Goal: Task Accomplishment & Management: Manage account settings

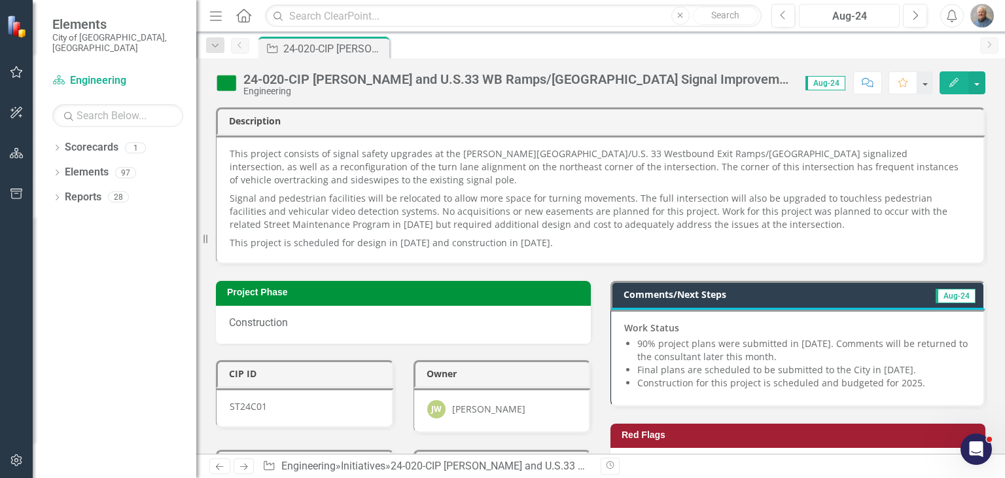
click at [880, 14] on div "Aug-24" at bounding box center [849, 17] width 92 height 16
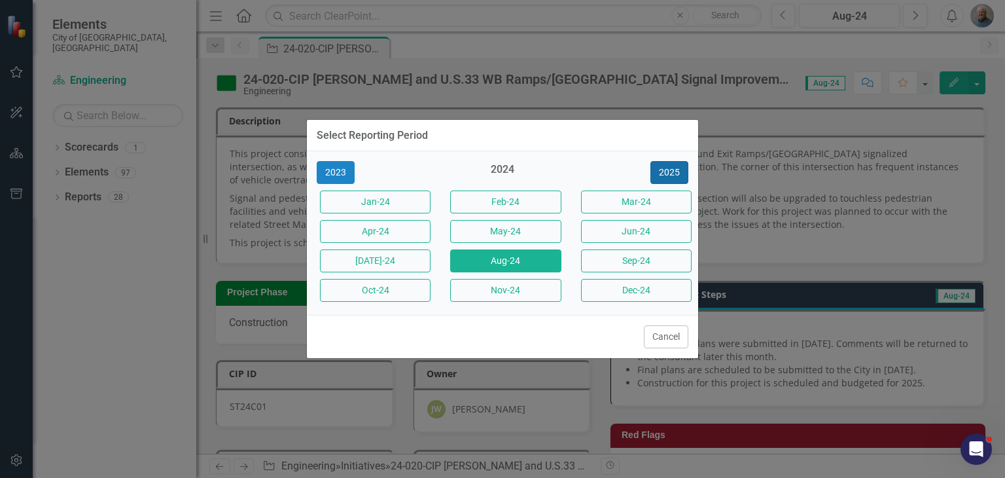
click at [662, 173] on button "2025" at bounding box center [669, 172] width 38 height 23
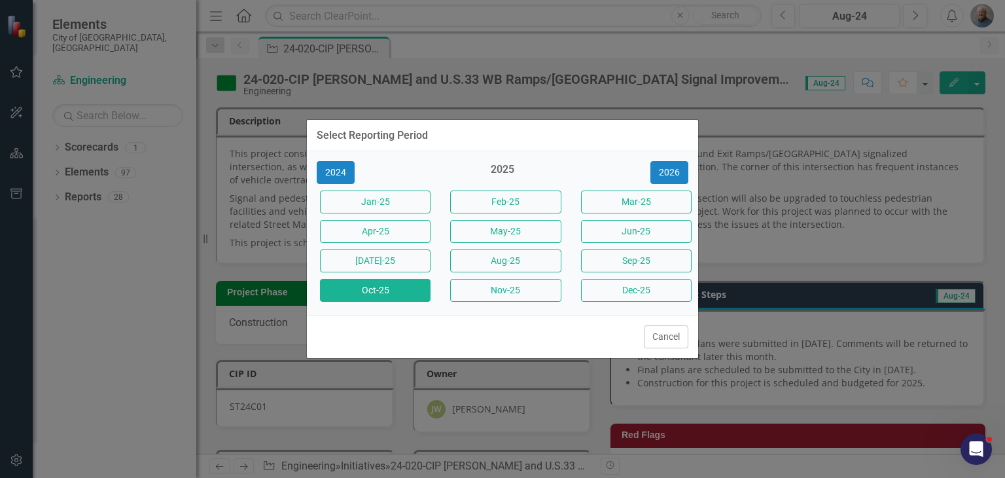
click at [408, 294] on button "Oct-25" at bounding box center [375, 290] width 111 height 23
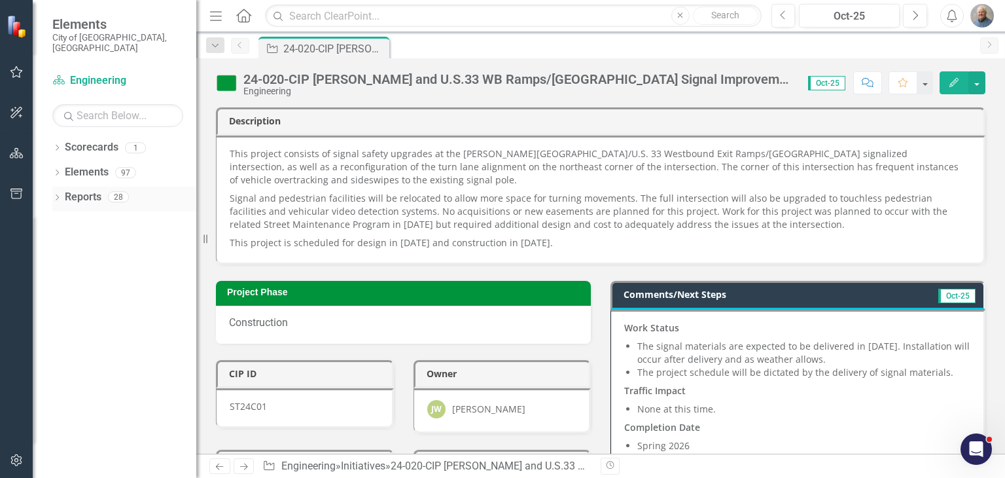
click at [59, 195] on icon "Dropdown" at bounding box center [56, 198] width 9 height 7
click at [58, 306] on div "Dropdown Scorecard Scorecard 7 Engineering Department Snapshot Transportation C…" at bounding box center [115, 271] width 164 height 124
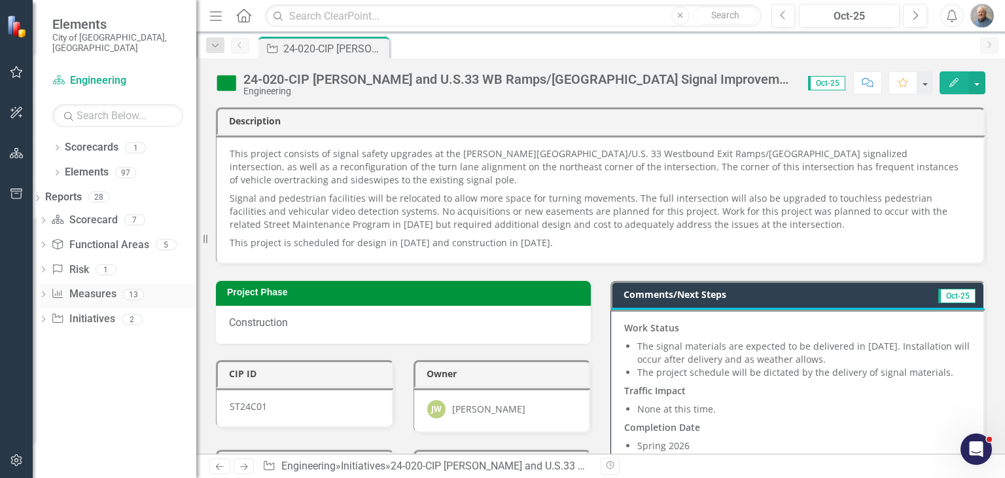
click at [48, 292] on icon "Dropdown" at bounding box center [43, 295] width 9 height 7
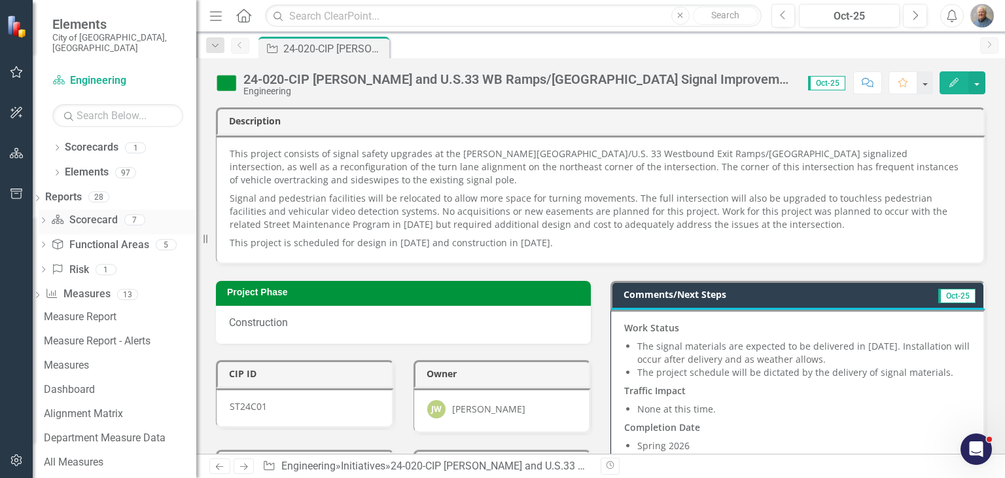
click at [48, 216] on div "Dropdown" at bounding box center [43, 221] width 9 height 11
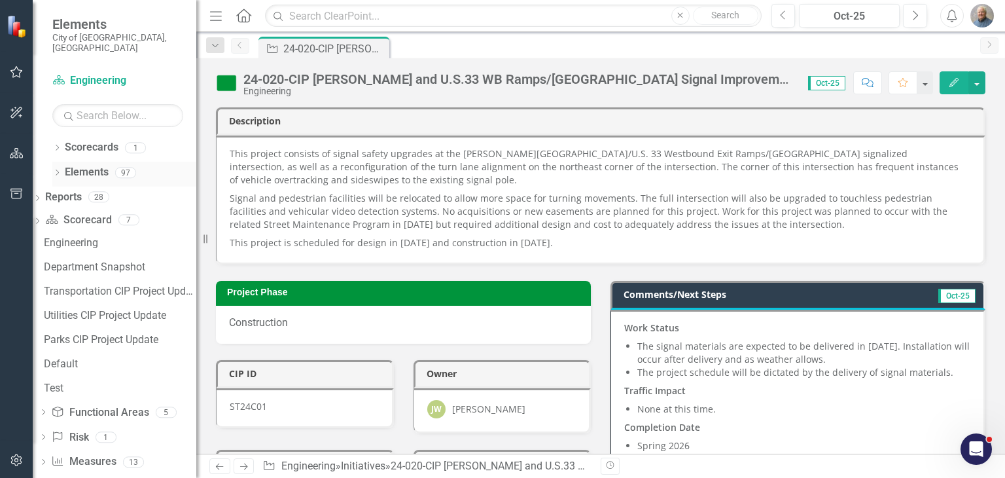
click at [68, 165] on link "Elements" at bounding box center [87, 172] width 44 height 15
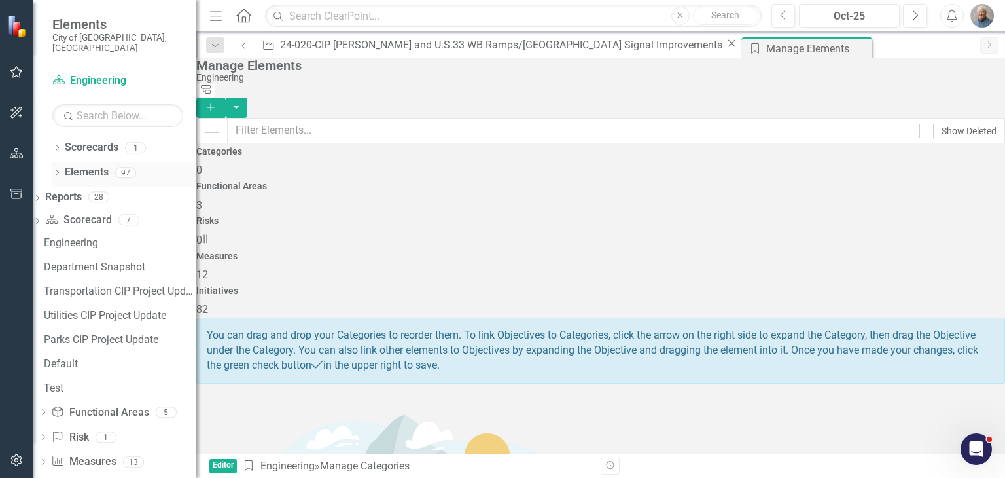
click at [58, 169] on icon at bounding box center [57, 172] width 3 height 6
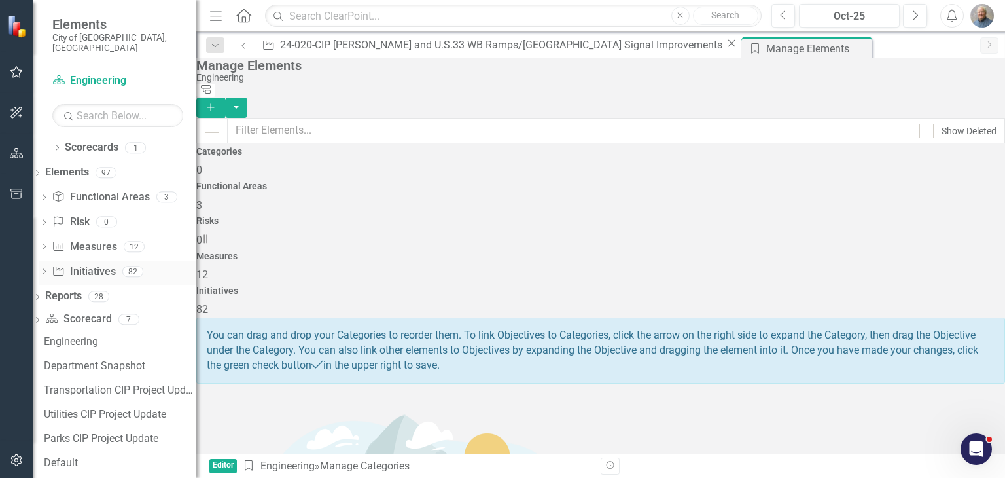
click at [97, 264] on link "Initiative Initiatives" at bounding box center [83, 271] width 63 height 15
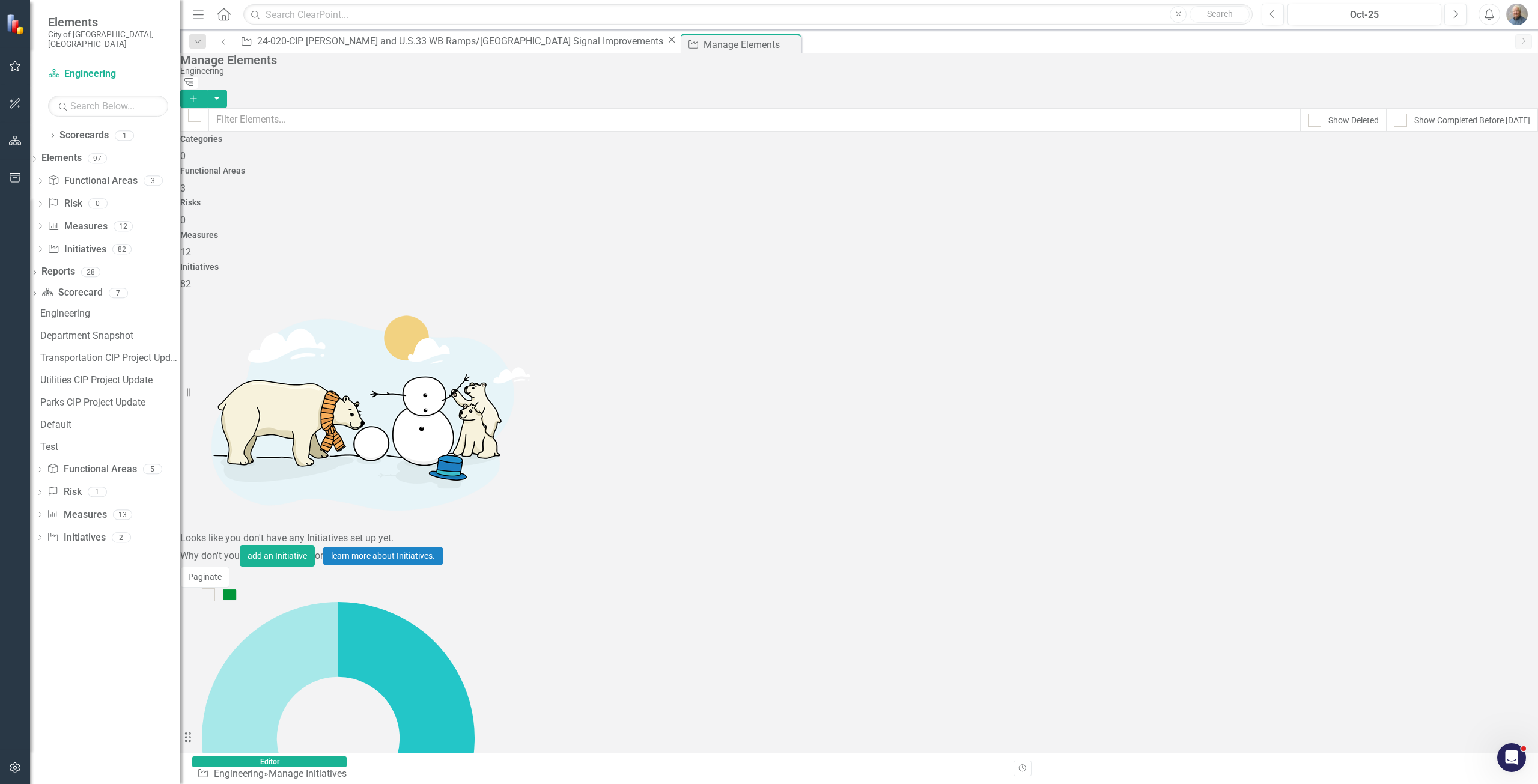
scroll to position [2588, 0]
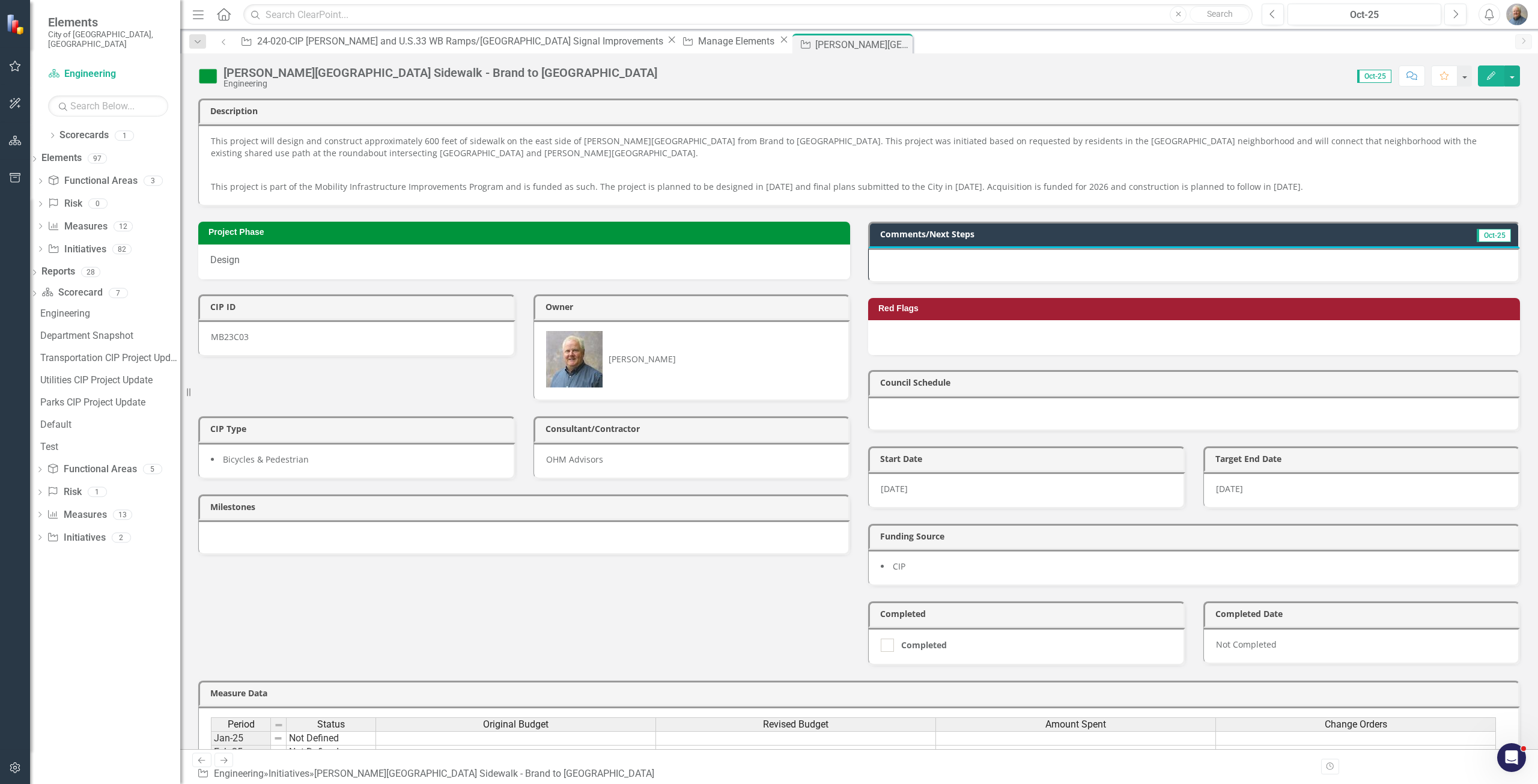
click at [411, 89] on div "Avery Road Sidewalk - Brand to Balmoral Engineering Score: N/A Oct-25 Completed…" at bounding box center [859, 401] width 1358 height 696
click at [922, 75] on icon "Edit" at bounding box center [1491, 75] width 11 height 8
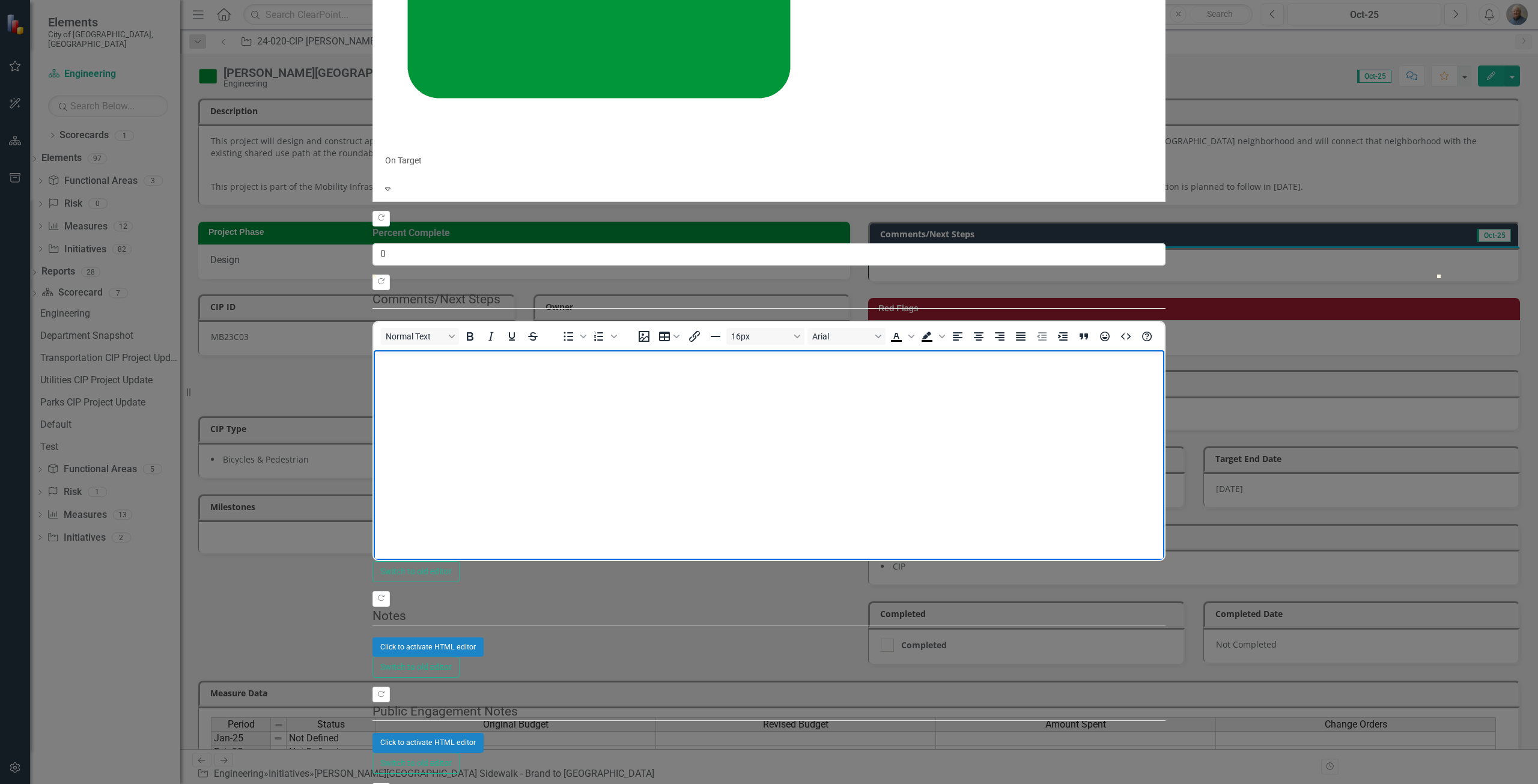
click at [474, 394] on body "Rich Text Area. Press ALT-0 for help." at bounding box center [769, 440] width 791 height 180
drag, startPoint x: 252, startPoint y: 74, endPoint x: 409, endPoint y: 62, distance: 157.5
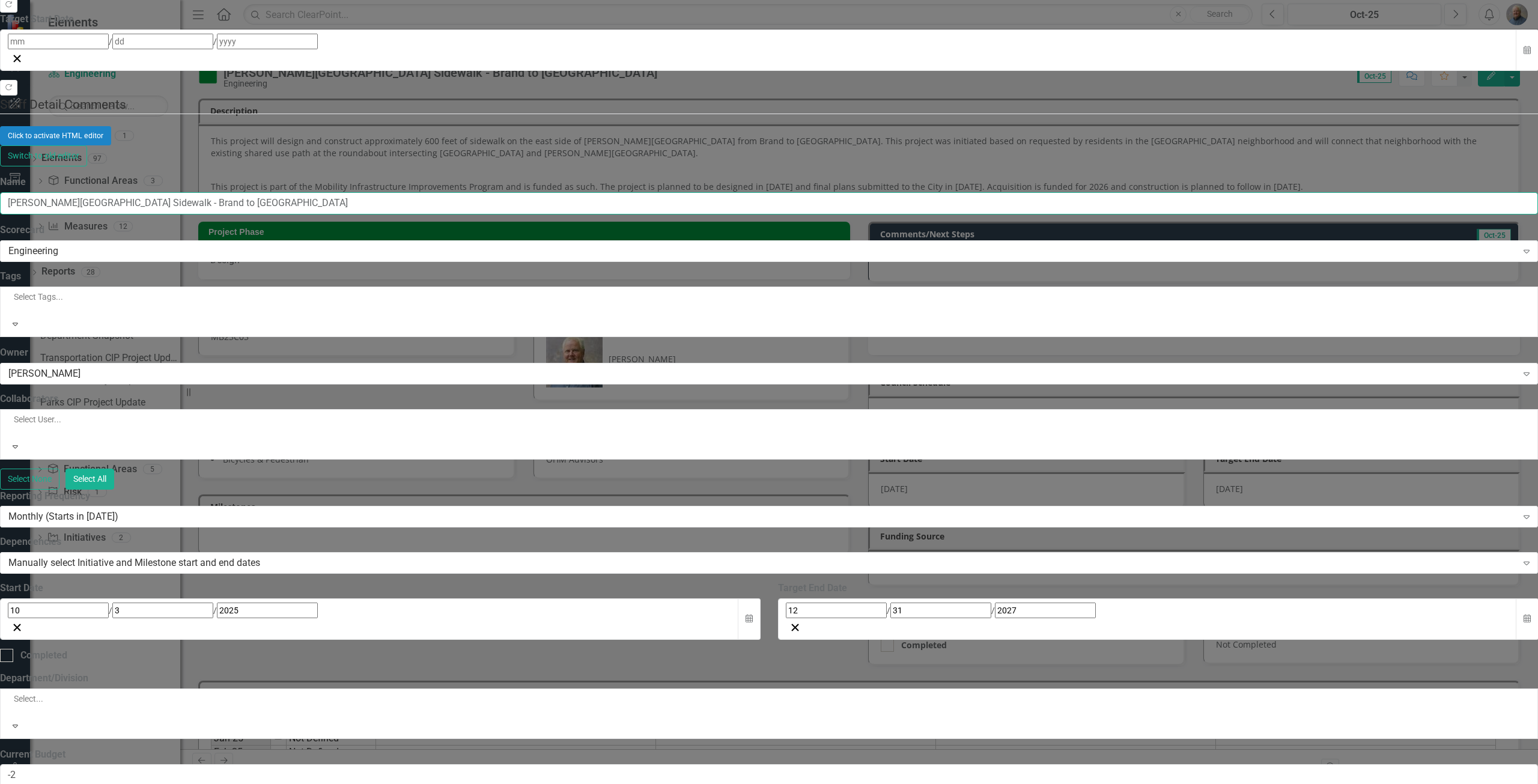
click at [447, 192] on input "Avery Road Sidewalk - Brand to Balmoral" at bounding box center [769, 203] width 1538 height 22
type input "25-033-CIP [PERSON_NAME][GEOGRAPHIC_DATA] Sidewalk - Brand to [GEOGRAPHIC_DATA]"
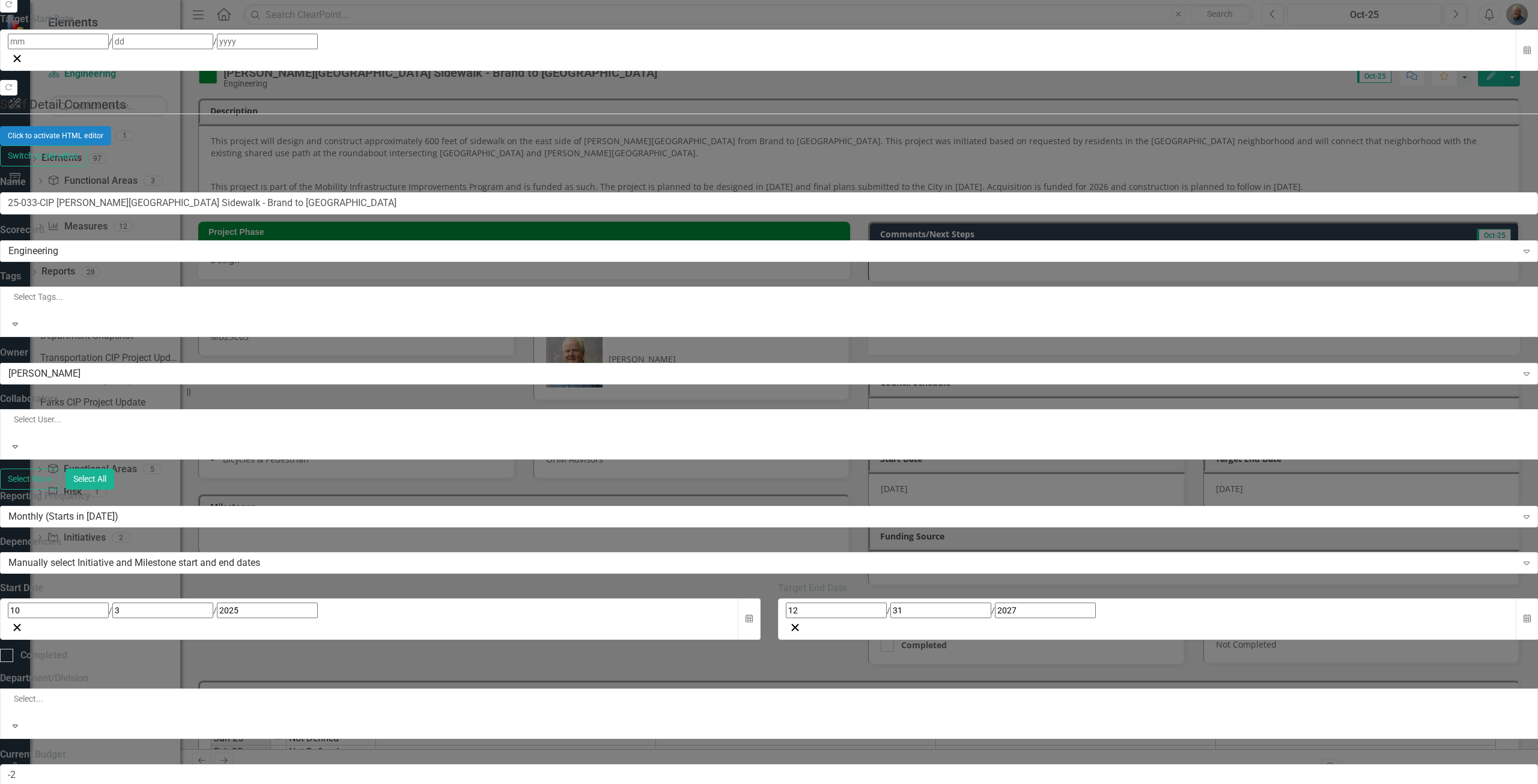
drag, startPoint x: 470, startPoint y: -541, endPoint x: 29, endPoint y: -574, distance: 442.2
drag, startPoint x: 182, startPoint y: -574, endPoint x: 80, endPoint y: -566, distance: 102.3
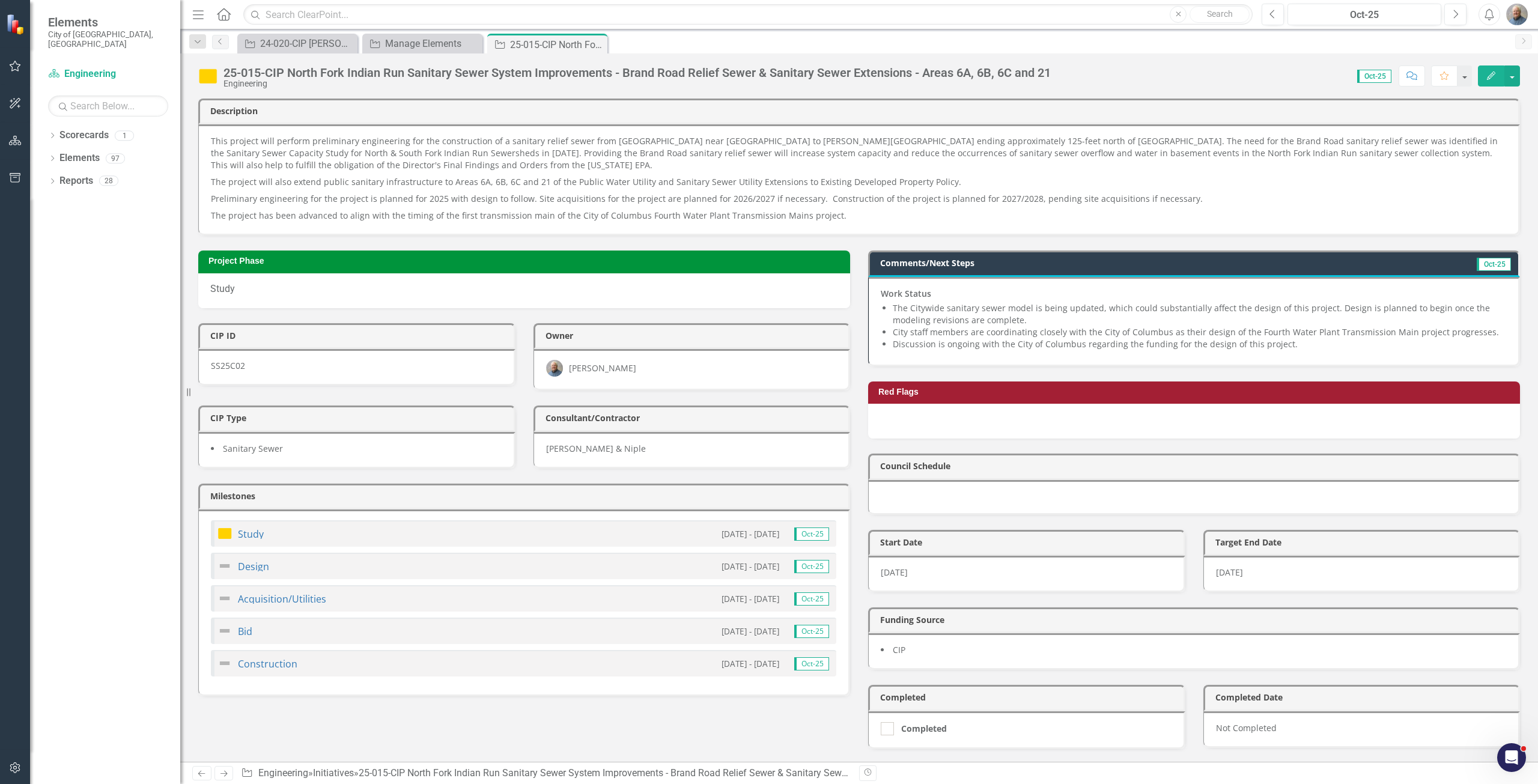
click at [918, 295] on strong "Work Status" at bounding box center [905, 293] width 51 height 11
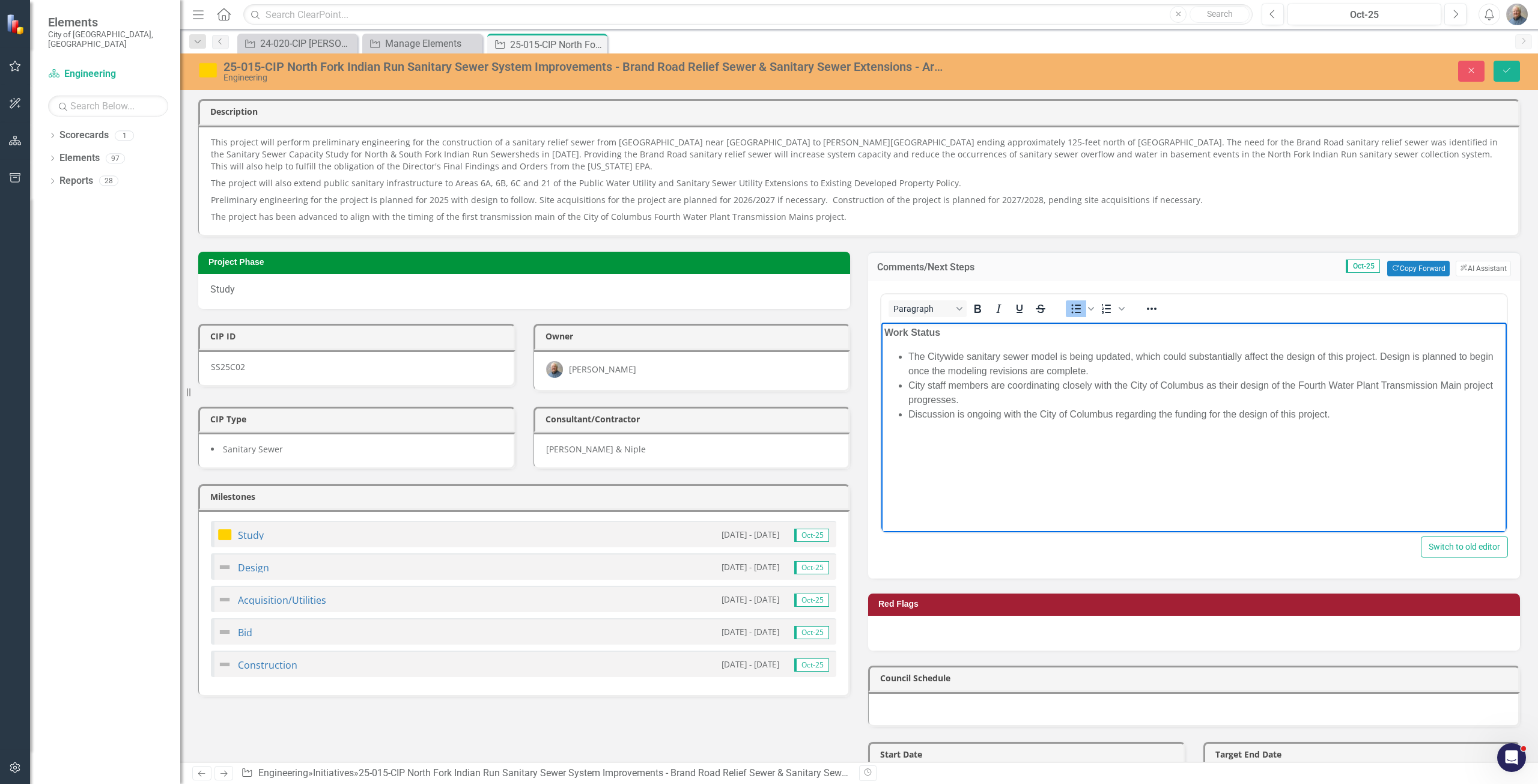
drag, startPoint x: 1384, startPoint y: 422, endPoint x: 567, endPoint y: 270, distance: 831.0
click at [881, 322] on html "Work Status The Citywide sanitary sewer model is being updated, which could sub…" at bounding box center [1194, 412] width 625 height 180
copy body "Work Status The Citywide sanitary sewer model is being updated, which could sub…"
click at [950, 396] on li "City staff members are coordinating closely with the City of Columbus as their …" at bounding box center [1206, 392] width 595 height 28
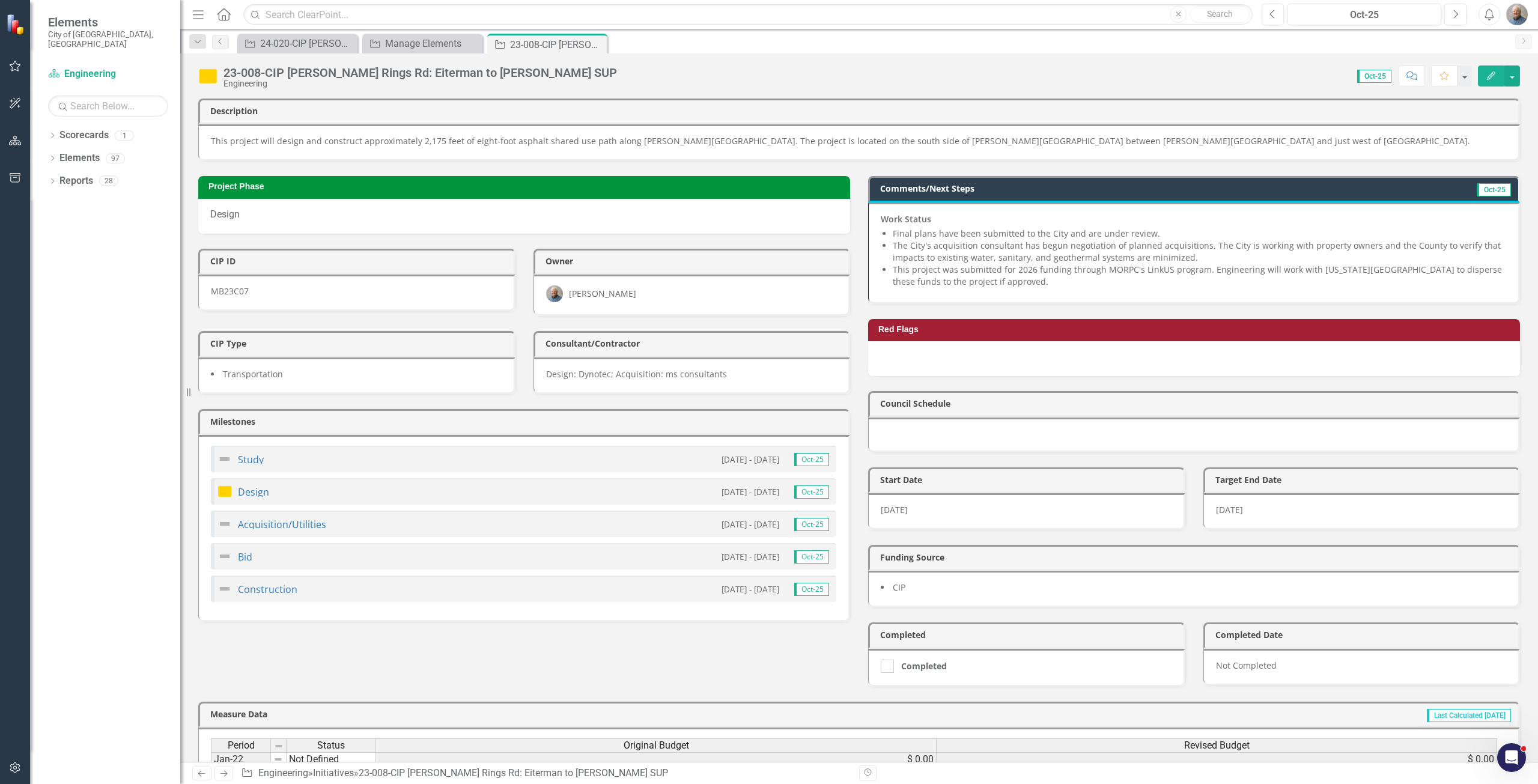
click at [960, 254] on li "The City's acquisition consultant has begun negotiation of planned acquisitions…" at bounding box center [1199, 252] width 613 height 24
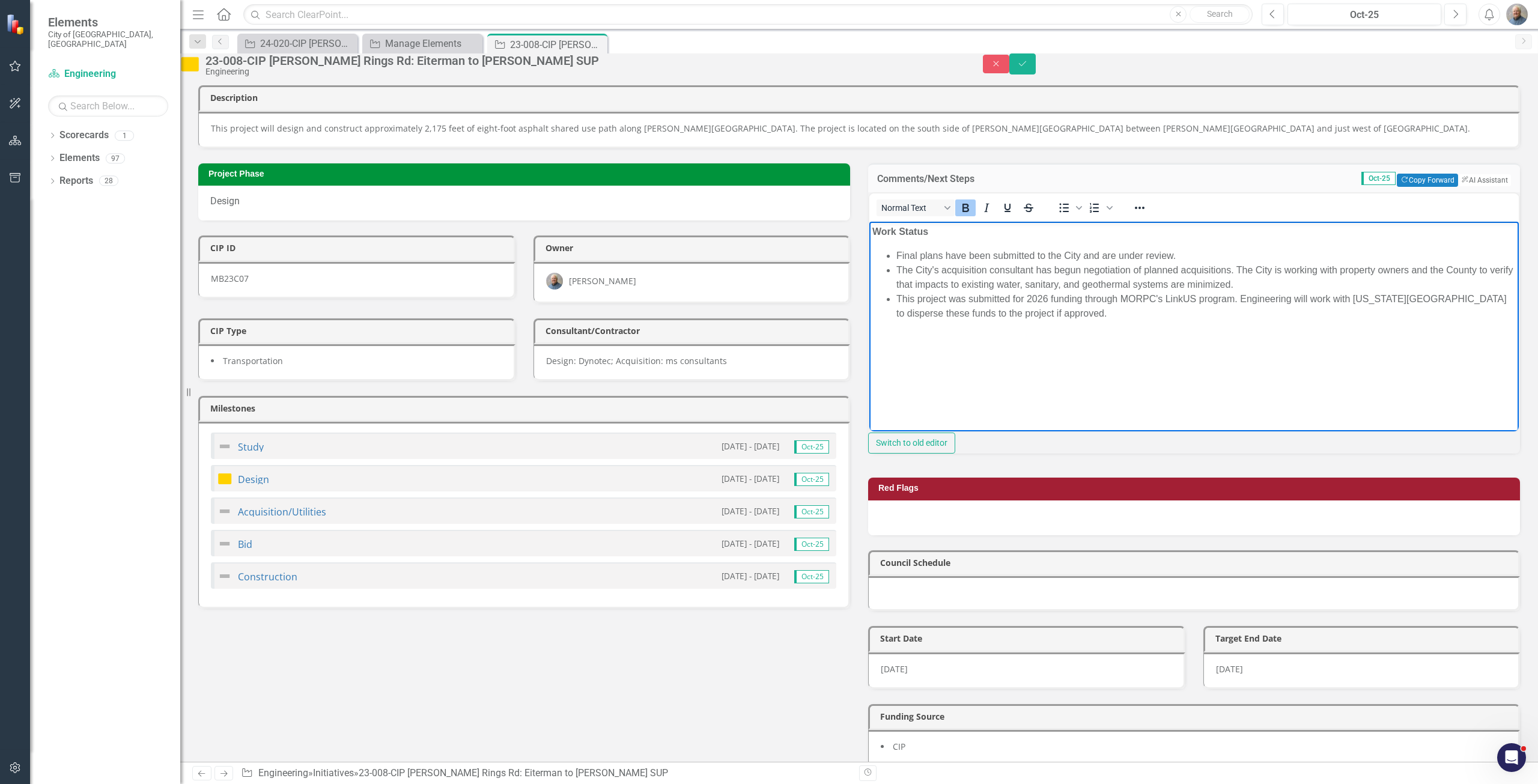
click at [1191, 239] on p "Work Status" at bounding box center [1194, 232] width 644 height 15
drag, startPoint x: 1183, startPoint y: 258, endPoint x: 945, endPoint y: 246, distance: 238.3
click at [945, 246] on body "Work Status Final plans have been submitted to the City and are under review. T…" at bounding box center [1194, 311] width 649 height 180
drag, startPoint x: 1278, startPoint y: 284, endPoint x: 1240, endPoint y: 286, distance: 38.1
click at [1240, 286] on li "The City's acquisition consultant has begun negotiation of planned acquisitions…" at bounding box center [1206, 277] width 620 height 28
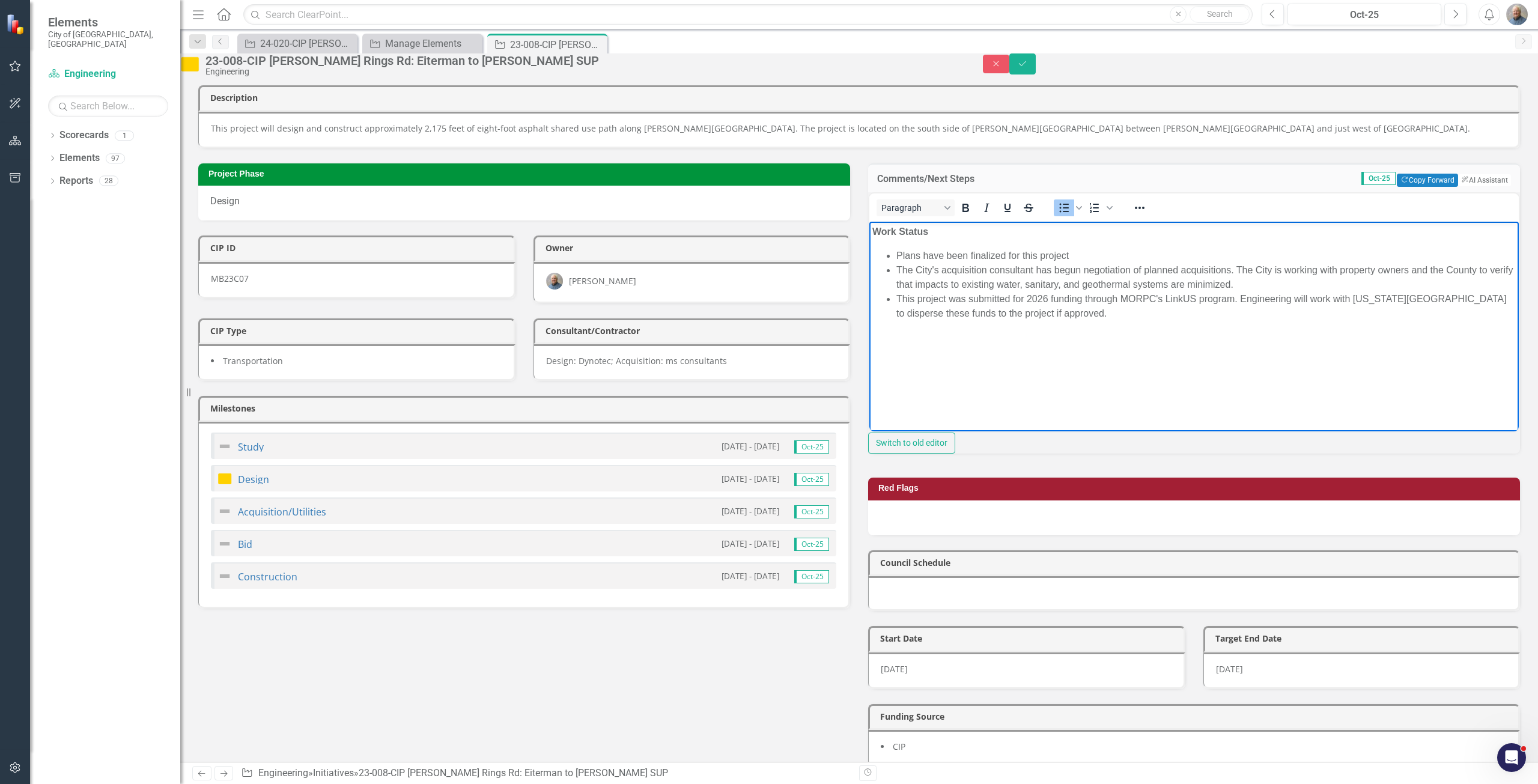
click at [1123, 293] on li "This project was submitted for 2026 funding through MORPC's LinkUS program. Eng…" at bounding box center [1206, 306] width 620 height 28
drag, startPoint x: 1267, startPoint y: 282, endPoint x: 1240, endPoint y: 266, distance: 31.4
click at [1240, 266] on li "The City's acquisition consultant has begun negotiation of planned acquisitions…" at bounding box center [1206, 277] width 620 height 28
click at [1124, 305] on li "This project was submitted for 2026 funding through MORPC's LinkUS program. Eng…" at bounding box center [1206, 291] width 620 height 28
click at [1094, 251] on li "Plans have been finalized for this project" at bounding box center [1206, 256] width 620 height 15
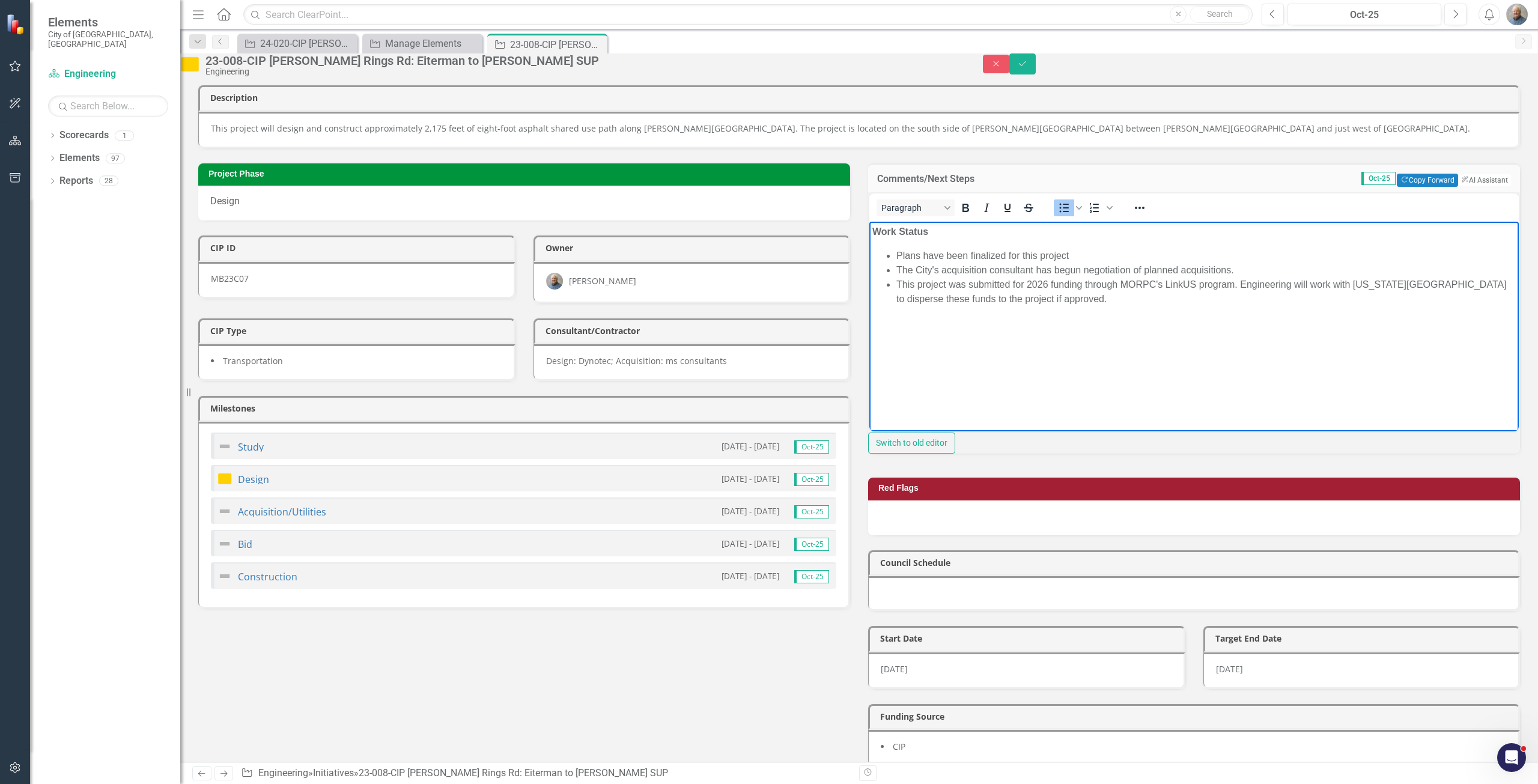
click at [1121, 284] on li "This project was submitted for 2026 funding through MORPC's LinkUS program. Eng…" at bounding box center [1206, 291] width 620 height 28
drag, startPoint x: 1132, startPoint y: 301, endPoint x: 1097, endPoint y: 316, distance: 38.1
click at [1043, 298] on li "This project was submitted for 2026 funding through MORPC's LinkUS program. Eng…" at bounding box center [1206, 291] width 620 height 28
click at [1115, 325] on body "Work Status Plans have been finalized for this project The City's acquisition c…" at bounding box center [1194, 311] width 649 height 180
drag, startPoint x: 1142, startPoint y: 311, endPoint x: 946, endPoint y: 301, distance: 196.3
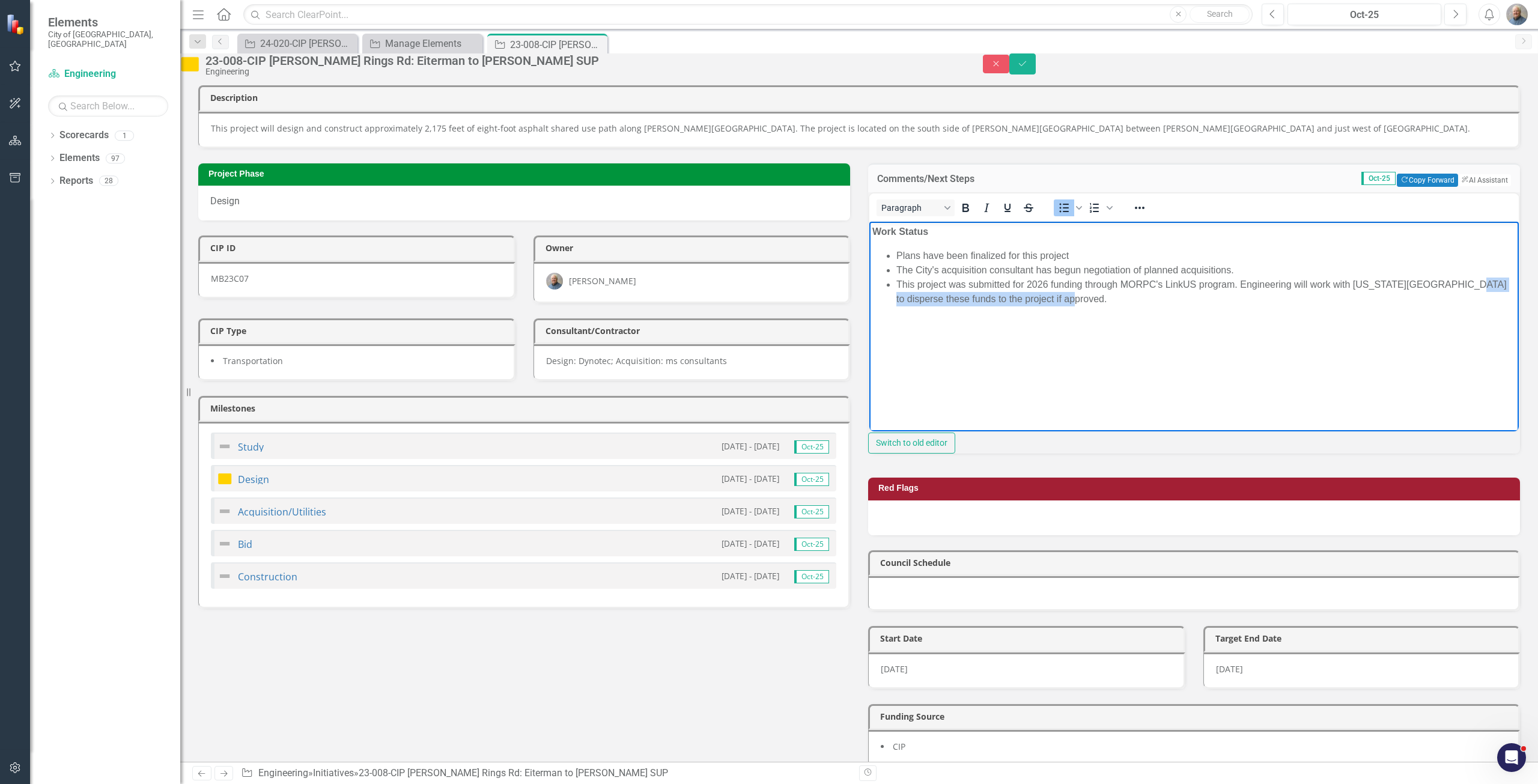
click at [904, 295] on body "Work Status Plans have been finalized for this project The City's acquisition c…" at bounding box center [1194, 311] width 649 height 180
click at [978, 315] on body "Work Status Plans have been finalized for this project The City's acquisition c…" at bounding box center [1194, 311] width 649 height 180
drag, startPoint x: 1241, startPoint y: 284, endPoint x: 891, endPoint y: 288, distance: 350.0
click at [891, 288] on ul "Plans have been finalized for this project The City's acquisition consultant ha…" at bounding box center [1194, 277] width 644 height 58
click at [990, 289] on li "This project was submitted for 2026 funding through MORPC's LinkUS program. Eng…" at bounding box center [1206, 291] width 620 height 28
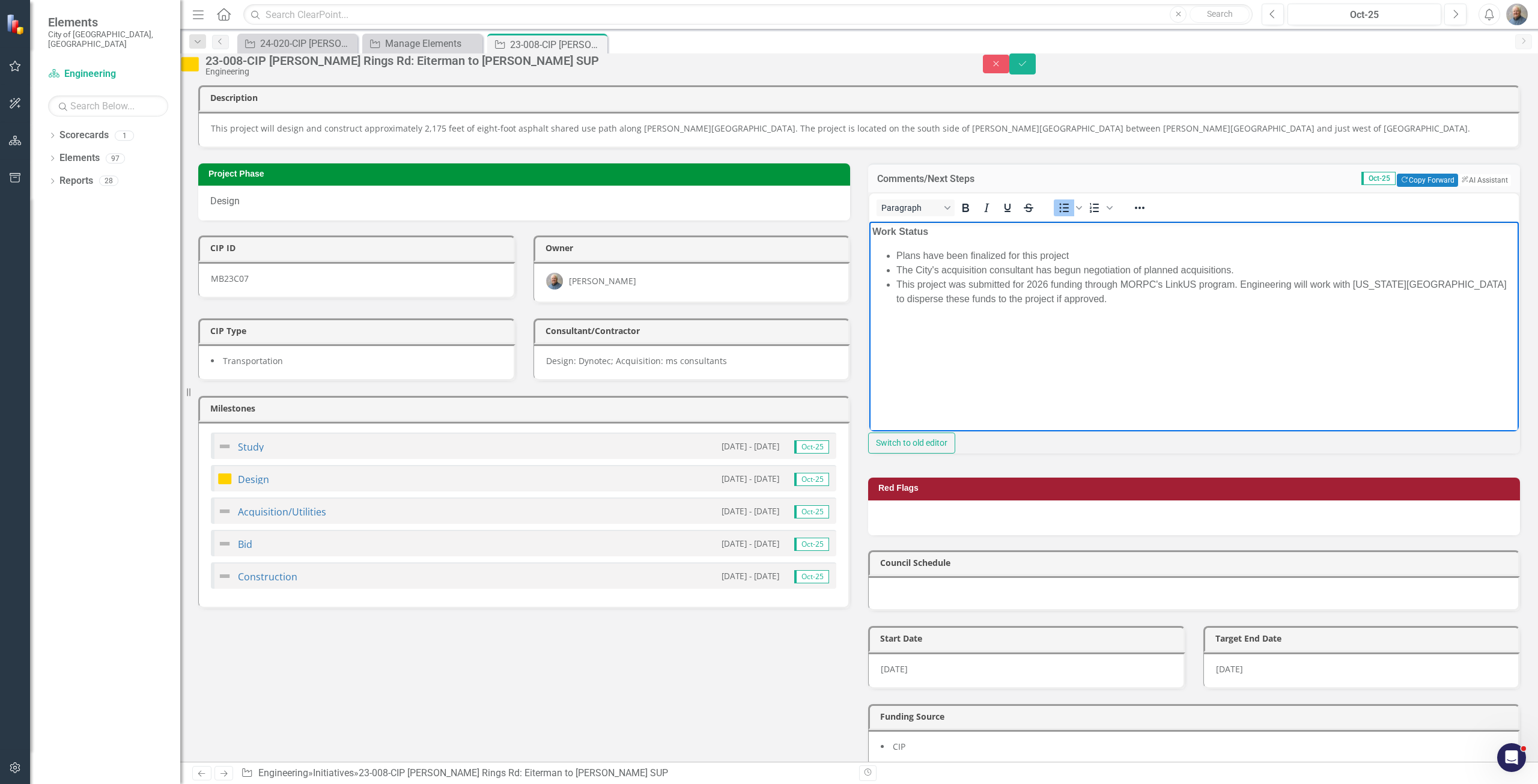
click at [982, 282] on li "This project was submitted for 2026 funding through MORPC's LinkUS program. Eng…" at bounding box center [1206, 291] width 620 height 28
click at [1229, 286] on li "This project was approved for 2026 funding through MORPC's LinkUS program. Engi…" at bounding box center [1206, 291] width 620 height 28
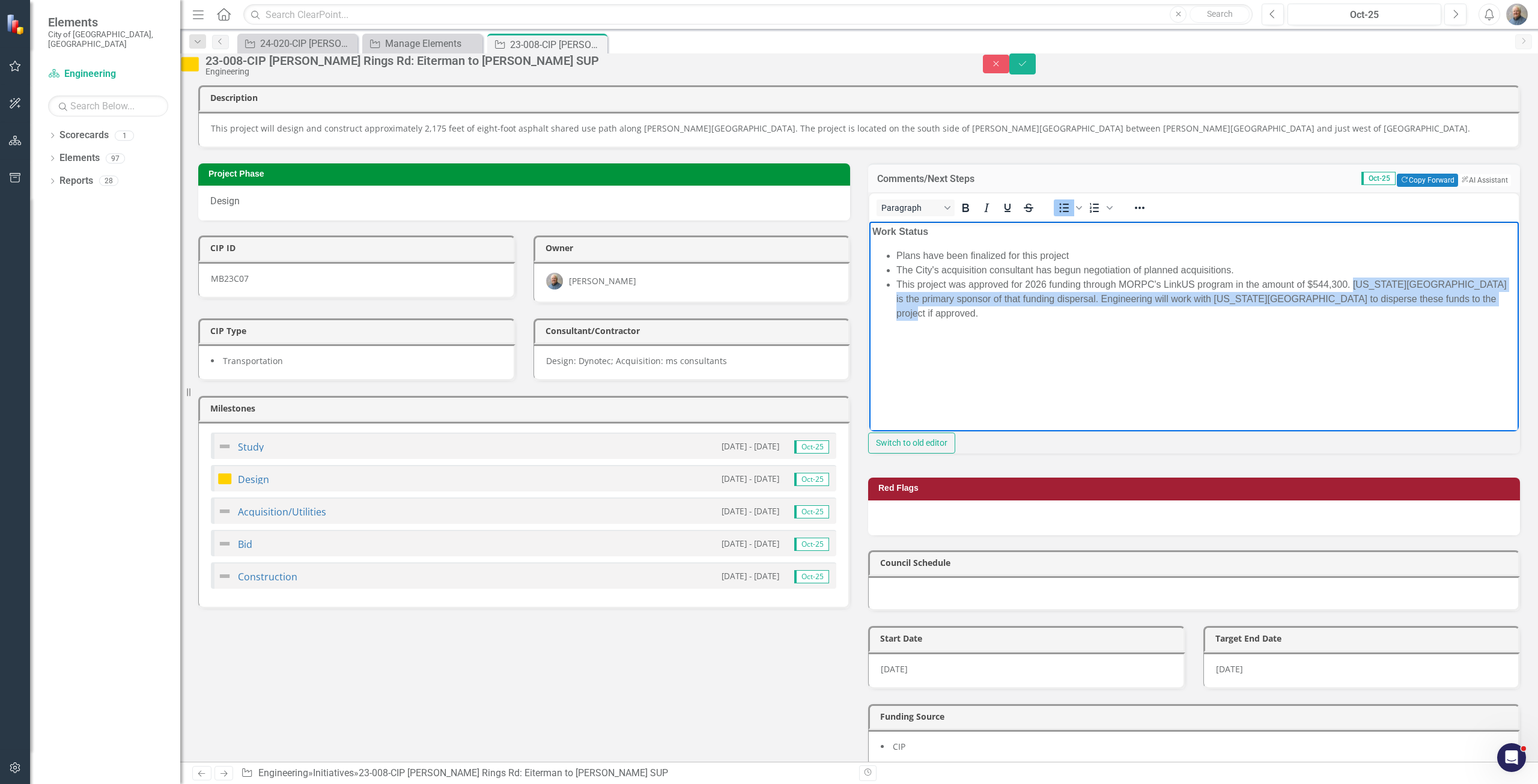
drag, startPoint x: 1017, startPoint y: 325, endPoint x: 1353, endPoint y: 287, distance: 338.1
click at [1353, 287] on body "Work Status Plans have been finalized for this project The City's acquisition c…" at bounding box center [1194, 311] width 649 height 180
click at [1447, 285] on li "This project was approved for 2026 funding through MORPC's LinkUS program in th…" at bounding box center [1206, 298] width 620 height 43
drag, startPoint x: 1409, startPoint y: 352, endPoint x: 1443, endPoint y: 279, distance: 80.5
click at [1443, 279] on body "Work Status Plans have been finalized for this project The City's acquisition c…" at bounding box center [1194, 311] width 649 height 180
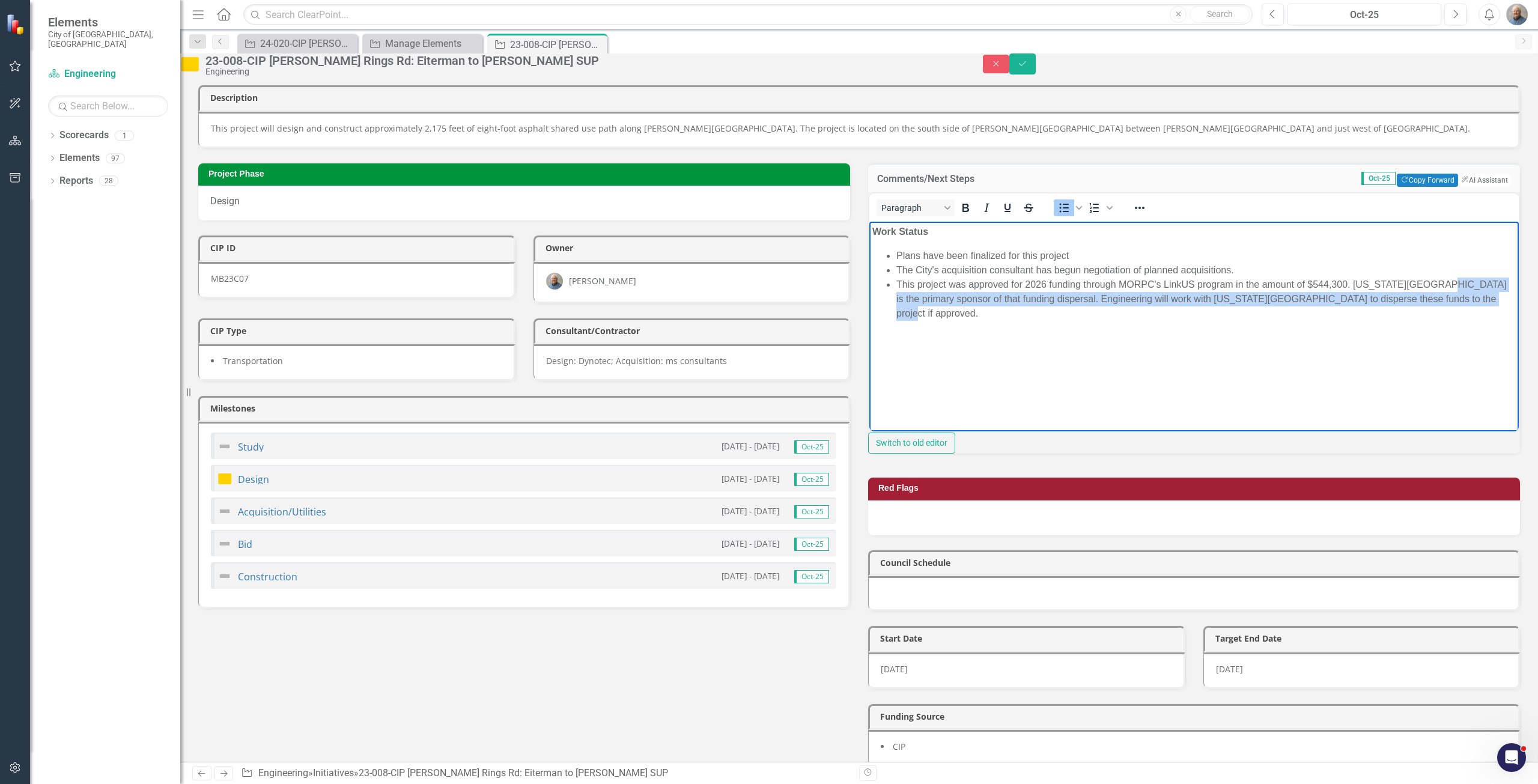
click at [1060, 301] on li "This project was approved for 2026 funding through MORPC's LinkUS program in th…" at bounding box center [1206, 298] width 620 height 43
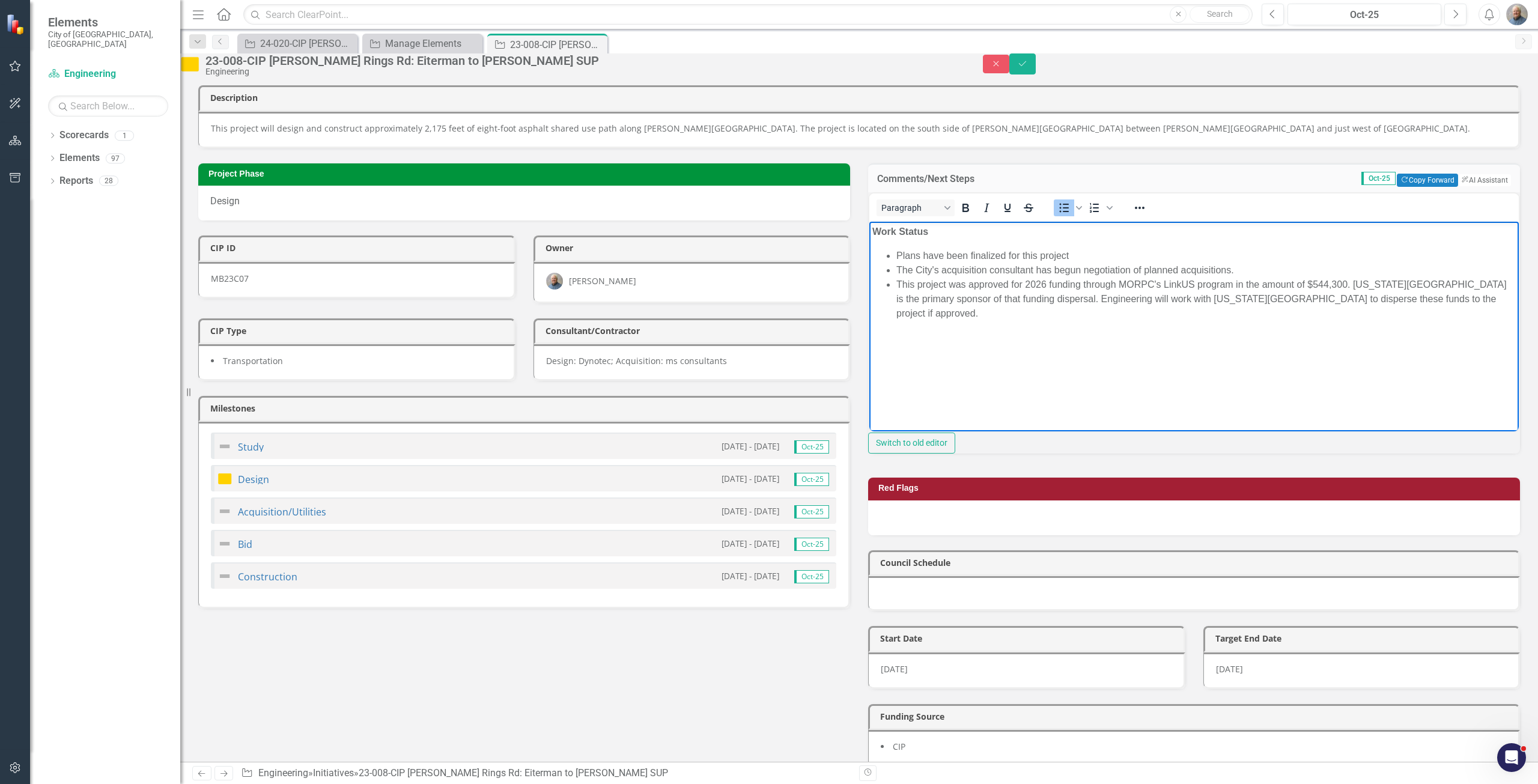
click at [1072, 297] on li "This project was approved for 2026 funding through MORPC's LinkUS program in th…" at bounding box center [1206, 298] width 620 height 43
drag, startPoint x: 1034, startPoint y: 327, endPoint x: 1442, endPoint y: 295, distance: 409.3
click at [1442, 295] on body "Work Status Plans have been finalized for this project The City's acquisition c…" at bounding box center [1194, 311] width 649 height 180
drag, startPoint x: 1444, startPoint y: 284, endPoint x: 1072, endPoint y: 297, distance: 372.2
click at [1072, 297] on li "This project was approved for 2026 funding through MORPC's LinkUS program in th…" at bounding box center [1206, 298] width 620 height 43
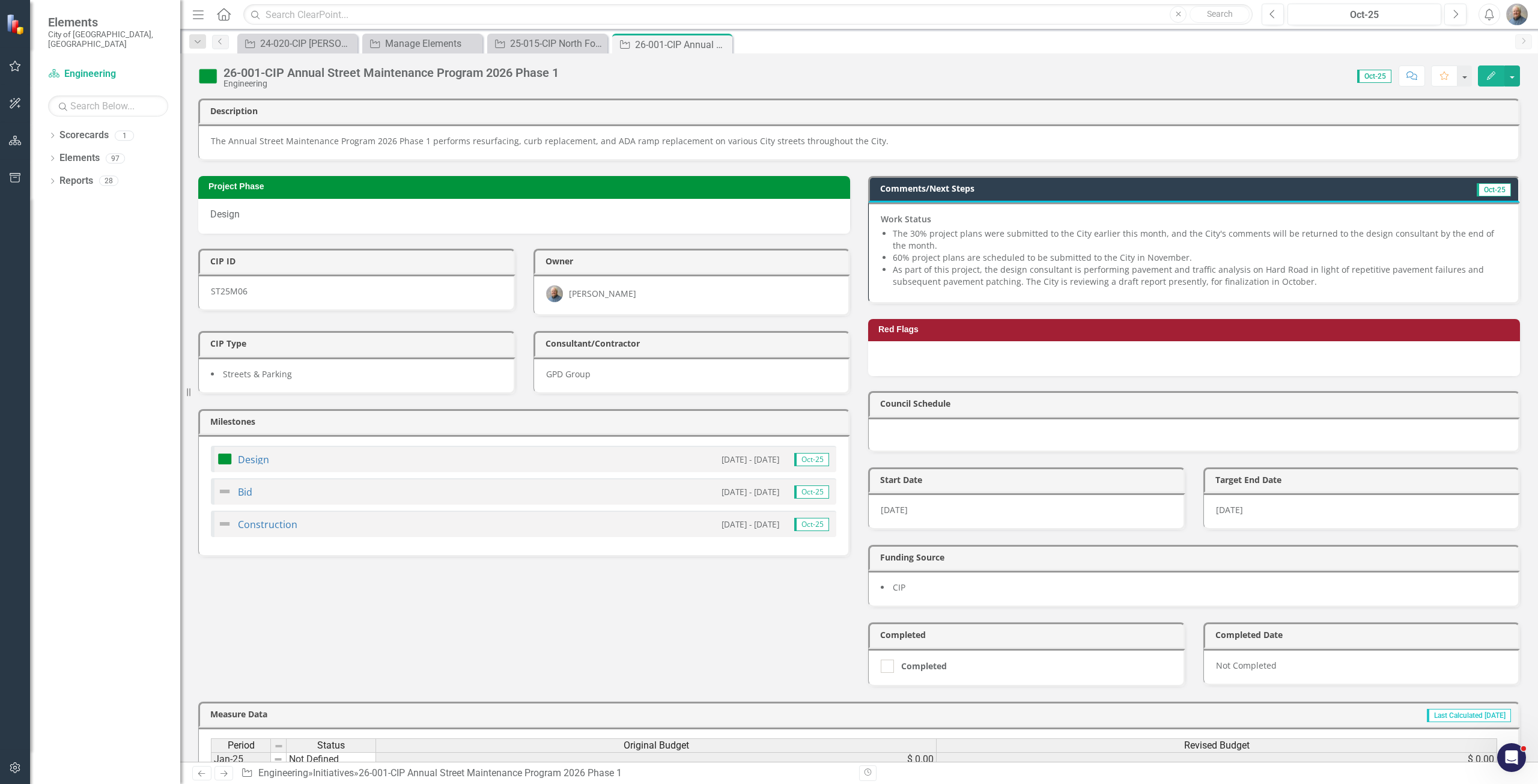
click at [994, 274] on li "As part of this project, the design consultant is performing pavement and traff…" at bounding box center [1199, 275] width 613 height 24
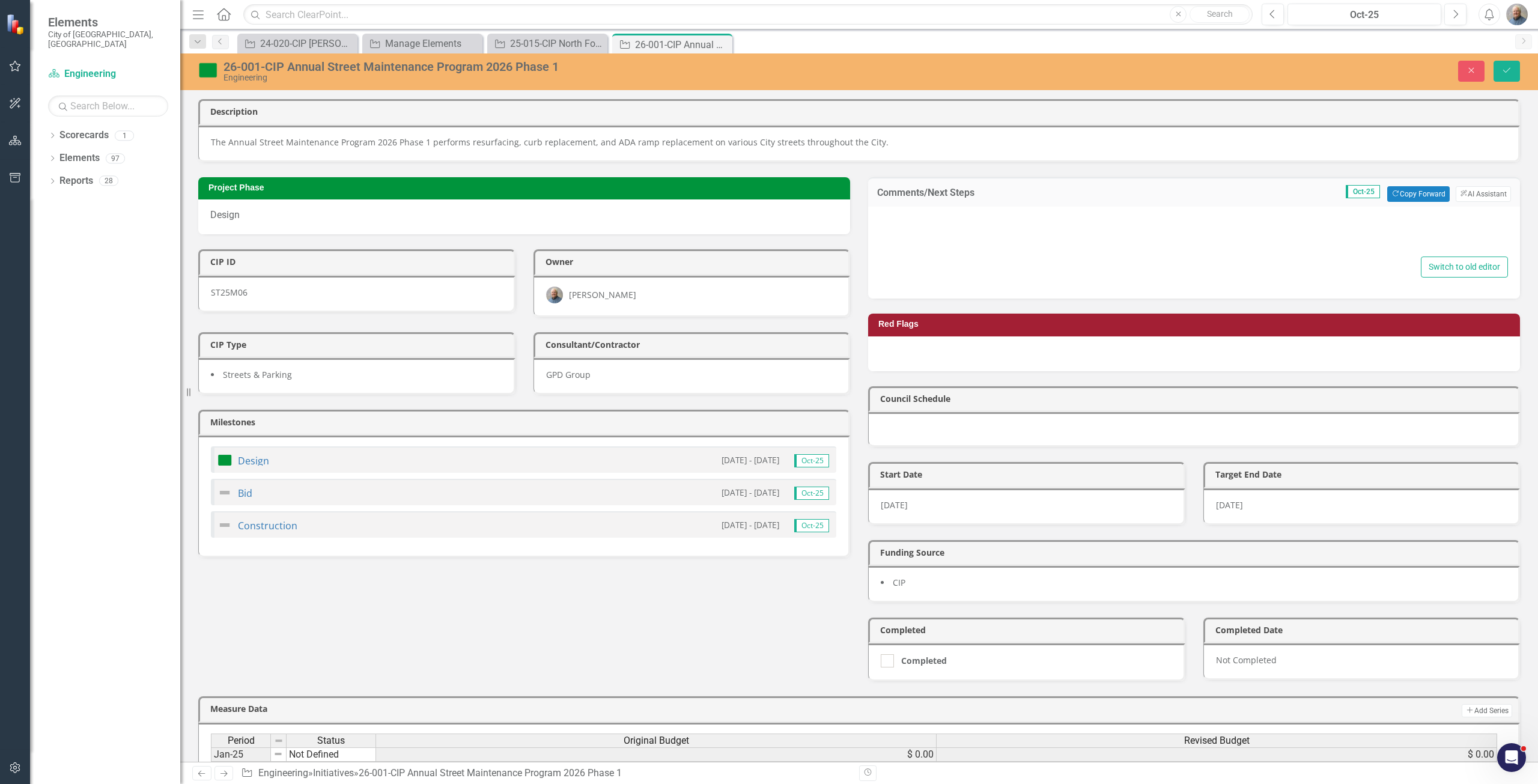
click at [949, 236] on div at bounding box center [1194, 235] width 628 height 39
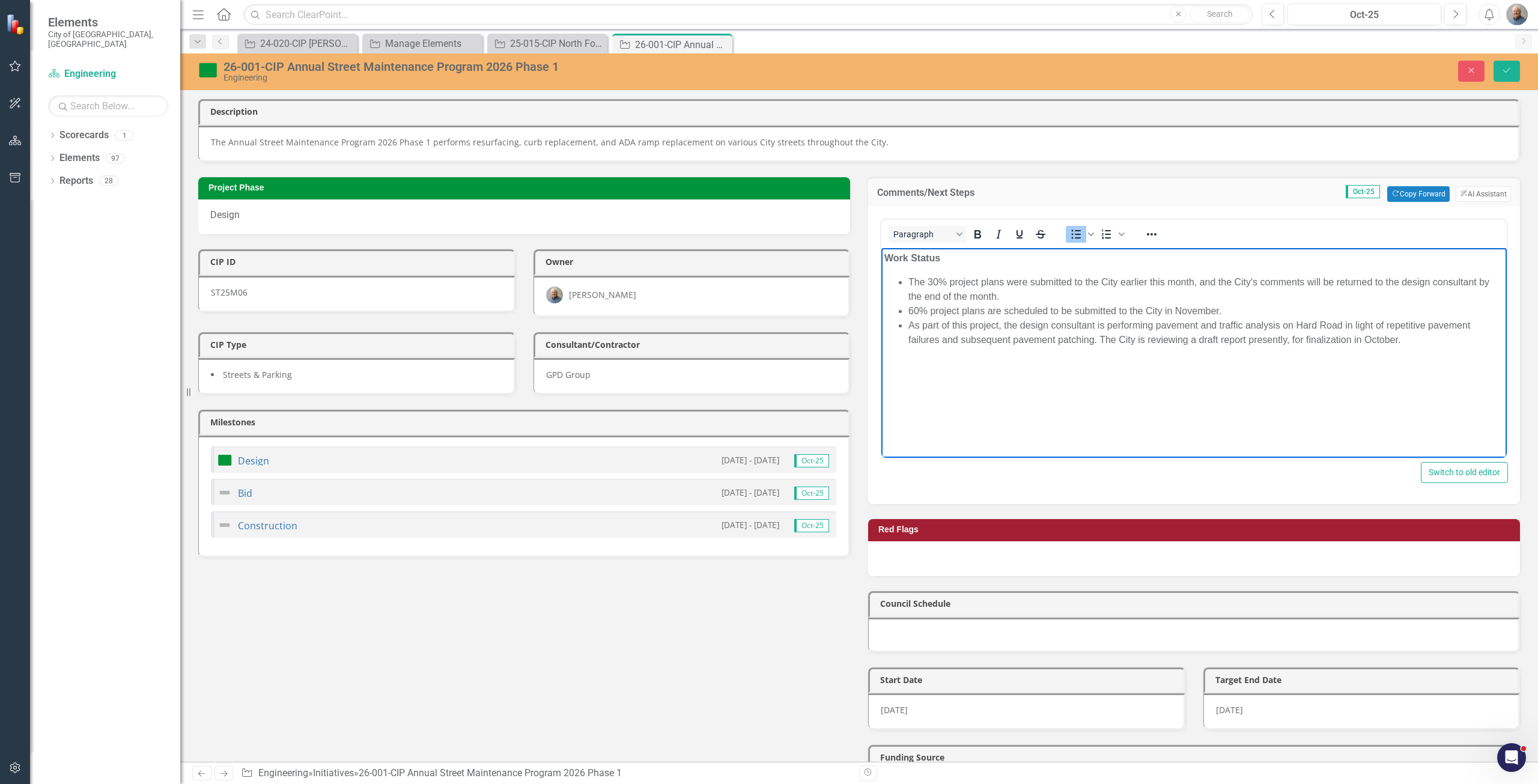
drag, startPoint x: 1025, startPoint y: 291, endPoint x: 908, endPoint y: 283, distance: 117.3
click at [908, 283] on li "The 30% project plans were submitted to the City earlier this month, and the Ci…" at bounding box center [1206, 288] width 595 height 28
click at [1043, 297] on li "The 30% project plans were submitted to the City earlier this month, and the Ci…" at bounding box center [1206, 288] width 595 height 28
drag, startPoint x: 1235, startPoint y: 281, endPoint x: 1014, endPoint y: 297, distance: 221.6
click at [1014, 297] on li "The 30% project plans were submitted to the City earlier this month, and the Ci…" at bounding box center [1206, 288] width 595 height 28
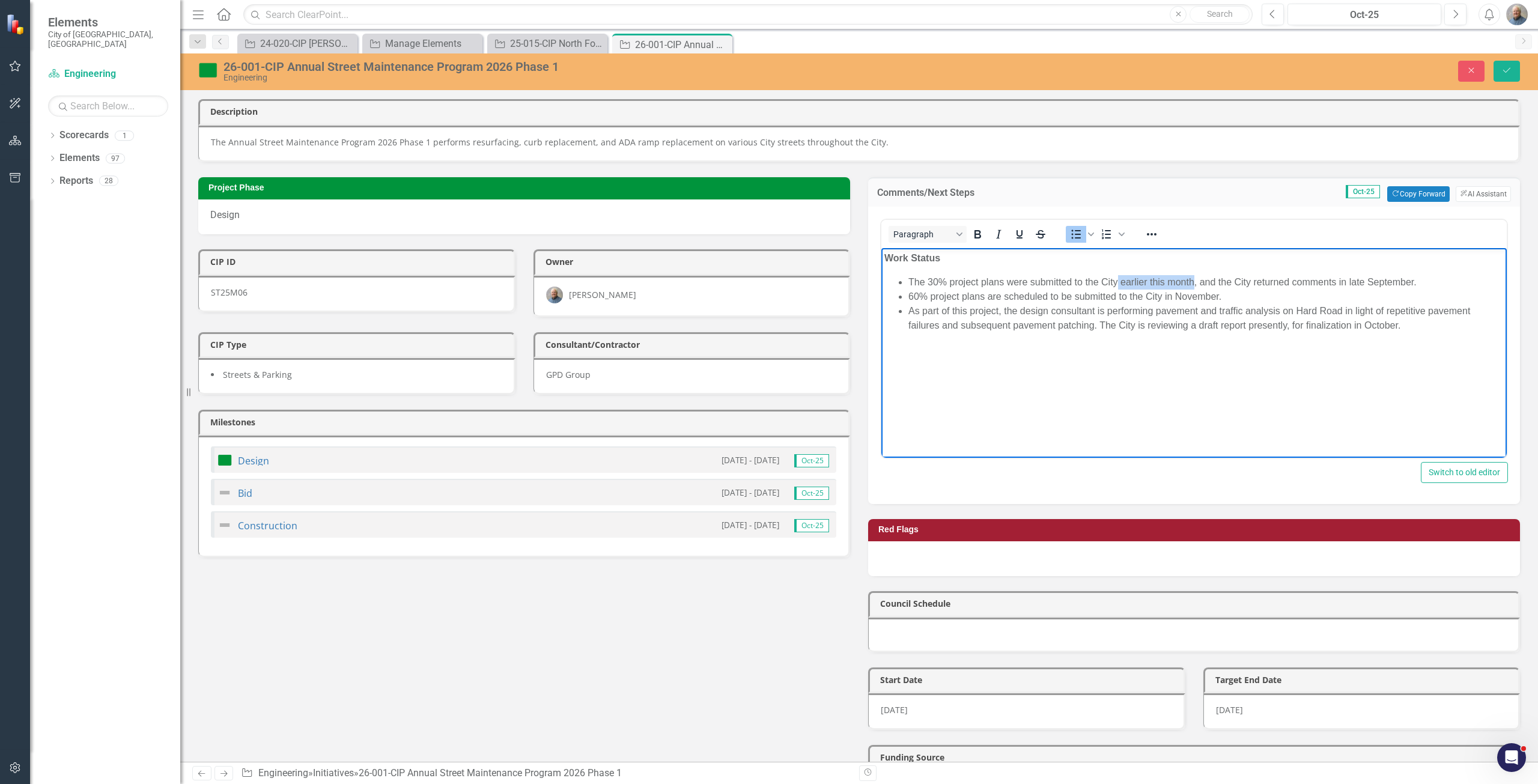
drag, startPoint x: 1194, startPoint y: 280, endPoint x: 1118, endPoint y: 277, distance: 76.1
click at [1118, 277] on li "The 30% project plans were submitted to the City earlier this month, and the Ci…" at bounding box center [1206, 282] width 595 height 15
drag, startPoint x: 1420, startPoint y: 352, endPoint x: 1378, endPoint y: 369, distance: 45.3
click at [1376, 371] on body "Work Status The 30% project plans were submitted to the City in September, and …" at bounding box center [1194, 338] width 625 height 180
click at [1387, 359] on body "Work Status The 30% project plans were submitted to the City in September, and …" at bounding box center [1194, 338] width 625 height 180
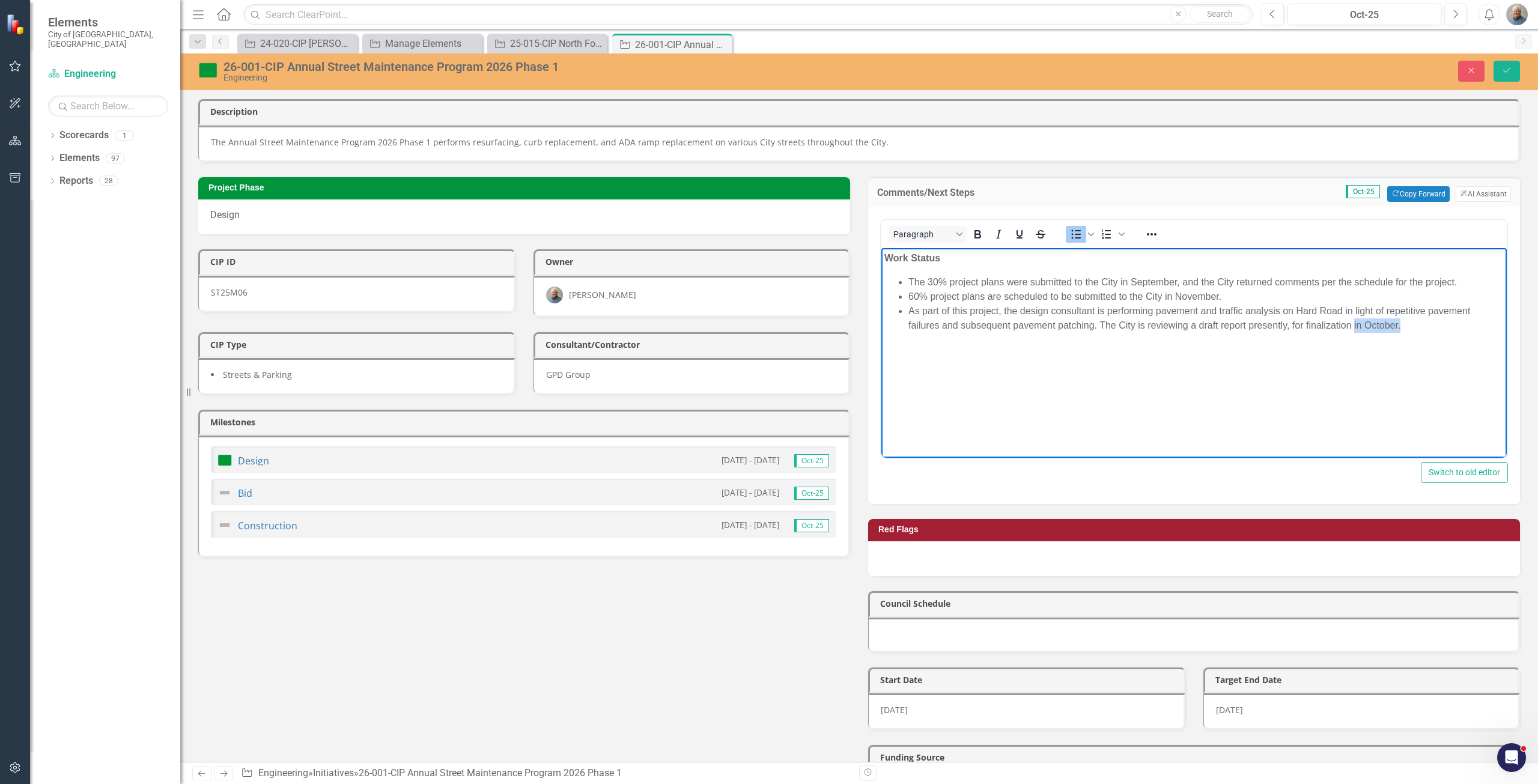
drag, startPoint x: 1409, startPoint y: 331, endPoint x: 1353, endPoint y: 332, distance: 56.0
click at [1353, 332] on body "Work Status The 30% project plans were submitted to the City in September, and …" at bounding box center [1194, 338] width 625 height 180
drag, startPoint x: 1412, startPoint y: 334, endPoint x: 1283, endPoint y: 369, distance: 133.7
click at [1283, 369] on body "Work Status The 30% project plans were submitted to the City in September, and …" at bounding box center [1194, 338] width 625 height 180
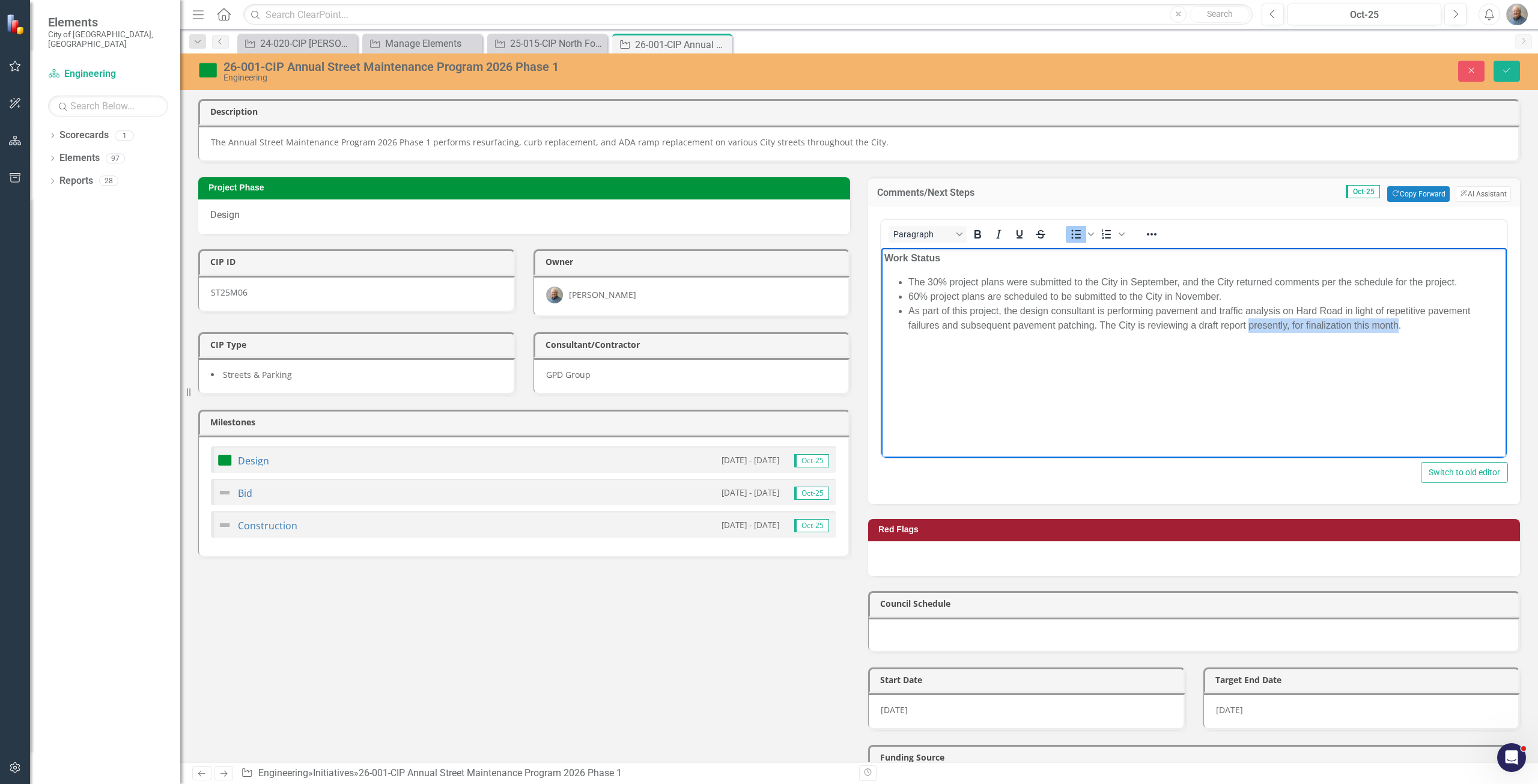
drag, startPoint x: 1399, startPoint y: 330, endPoint x: 1250, endPoint y: 355, distance: 151.1
click at [1250, 355] on body "Work Status The 30% project plans were submitted to the City in September, and …" at bounding box center [1194, 338] width 625 height 180
click at [1130, 314] on li "As part of this project, the design consultant is performing pavement and traff…" at bounding box center [1206, 317] width 595 height 28
click at [1138, 324] on li "As part of this project, the design consultant is performing pavement and traff…" at bounding box center [1206, 317] width 595 height 28
click at [1269, 322] on li "As part of this project, the design consultant is performing pavement and traff…" at bounding box center [1206, 317] width 595 height 28
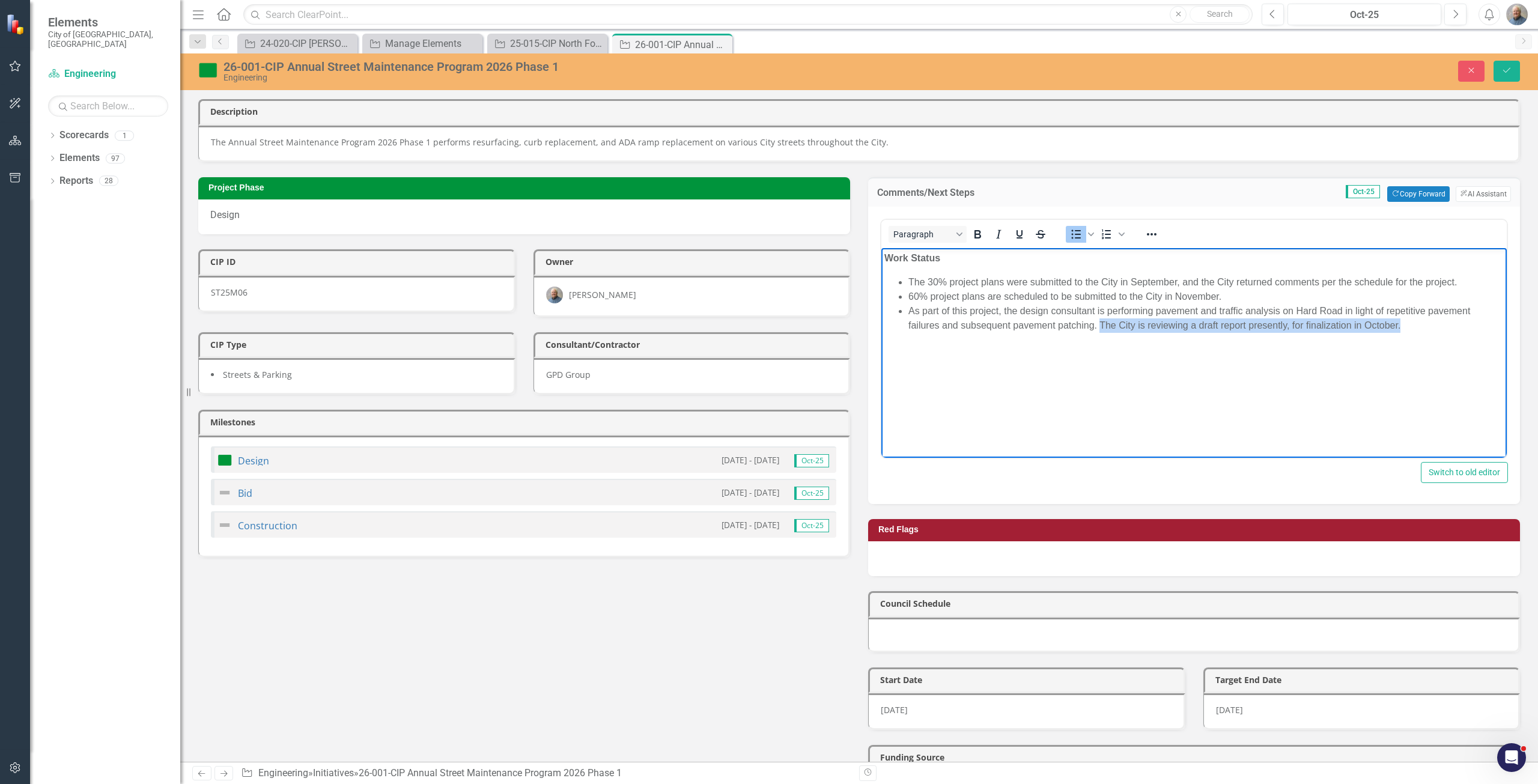
drag, startPoint x: 1405, startPoint y: 336, endPoint x: 1101, endPoint y: 390, distance: 308.8
click at [1101, 390] on body "Work Status The 30% project plans were submitted to the City in September, and …" at bounding box center [1194, 338] width 625 height 180
click at [1292, 334] on body "Work Status The 30% project plans were submitted to the City in September, and …" at bounding box center [1194, 338] width 625 height 180
drag, startPoint x: 1426, startPoint y: 348, endPoint x: 1250, endPoint y: 423, distance: 191.3
click at [1250, 423] on body "Work Status The 30% project plans were submitted to the City in September, and …" at bounding box center [1194, 338] width 625 height 180
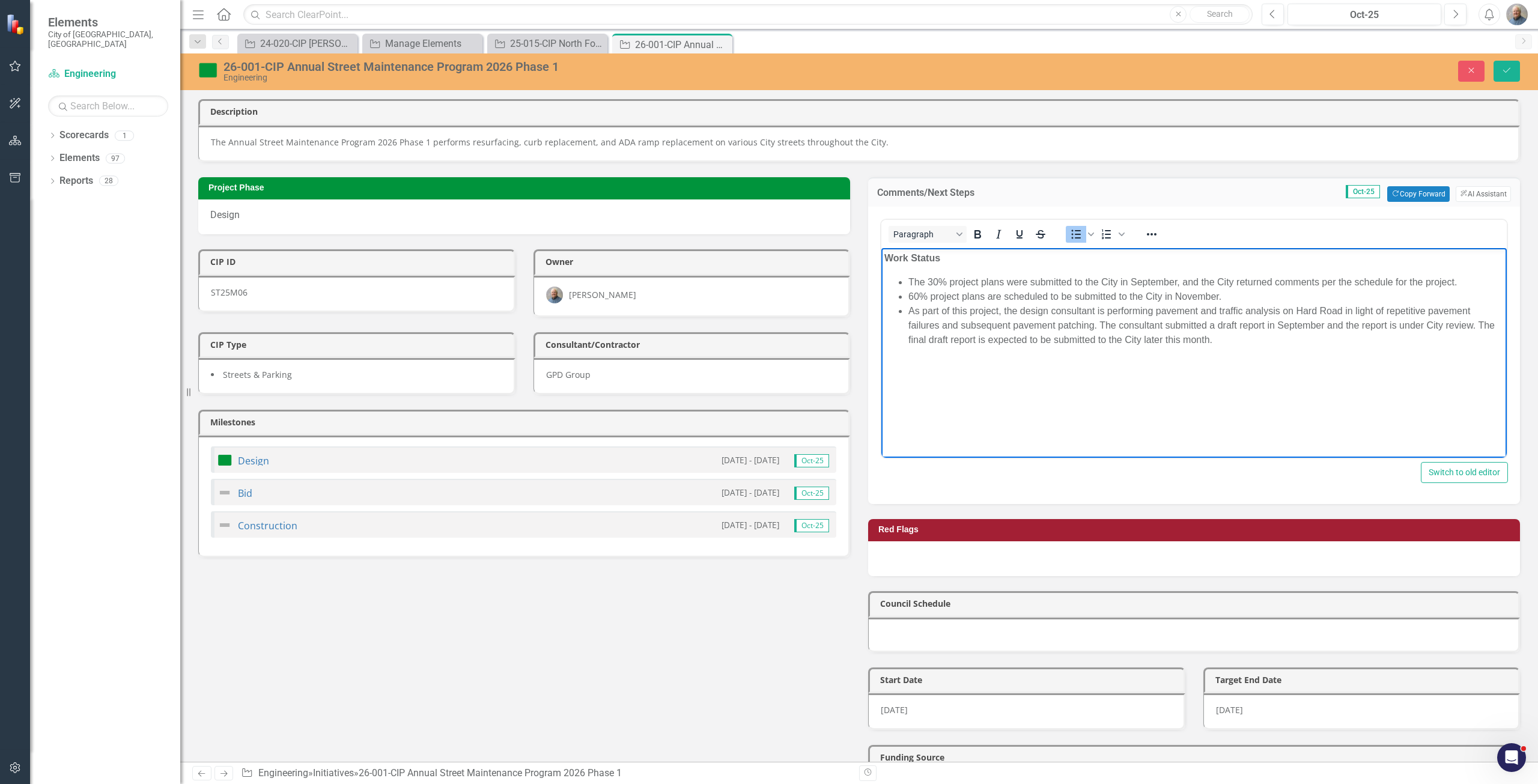
click at [1226, 335] on li "As part of this project, the design consultant is performing pavement and traff…" at bounding box center [1206, 324] width 595 height 43
click at [1233, 339] on li "As part of this project, the design consultant is performing pavement and traff…" at bounding box center [1206, 324] width 595 height 43
click at [1509, 75] on button "Save" at bounding box center [1506, 71] width 27 height 21
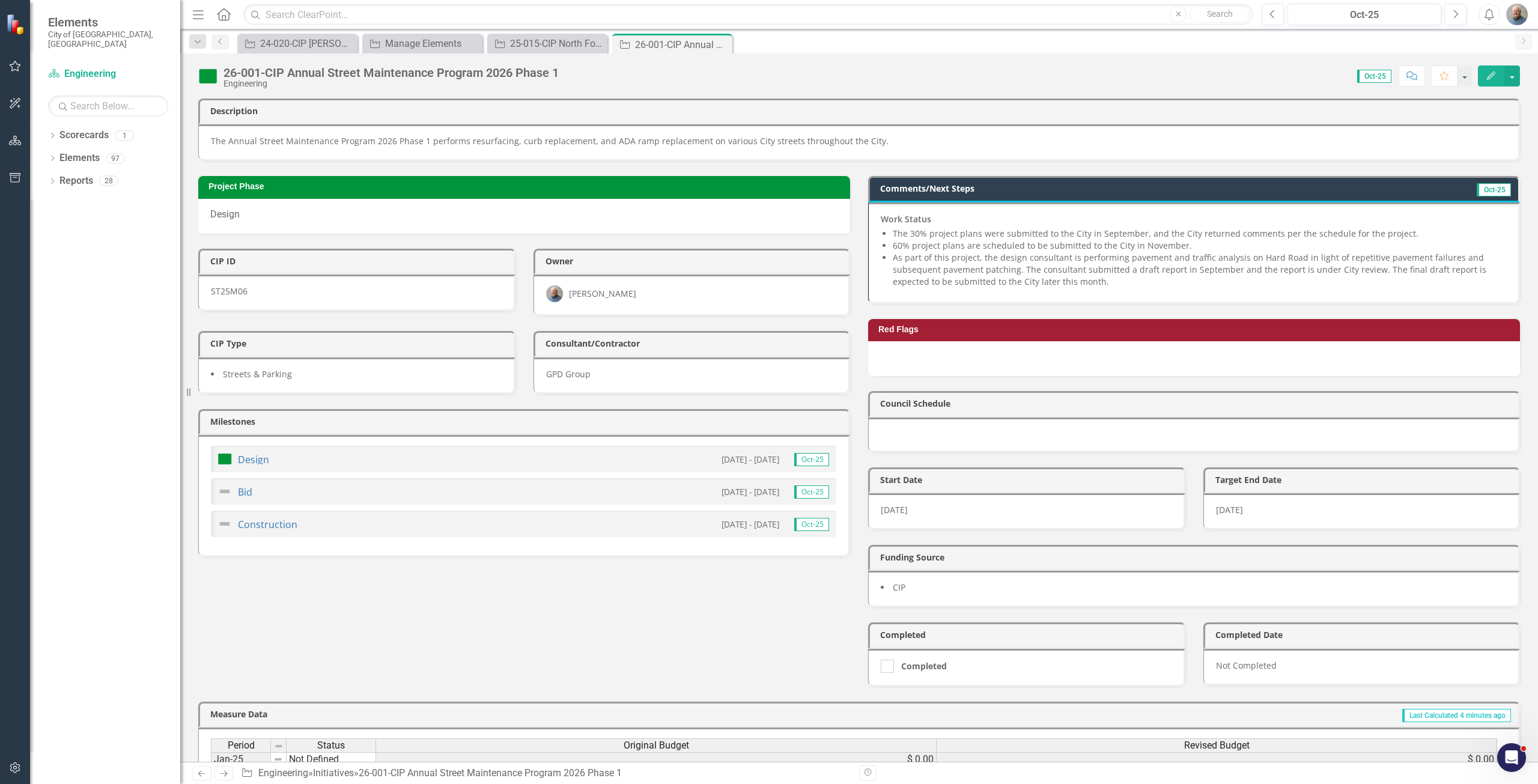
click at [1184, 220] on p "Work Status" at bounding box center [1193, 218] width 625 height 12
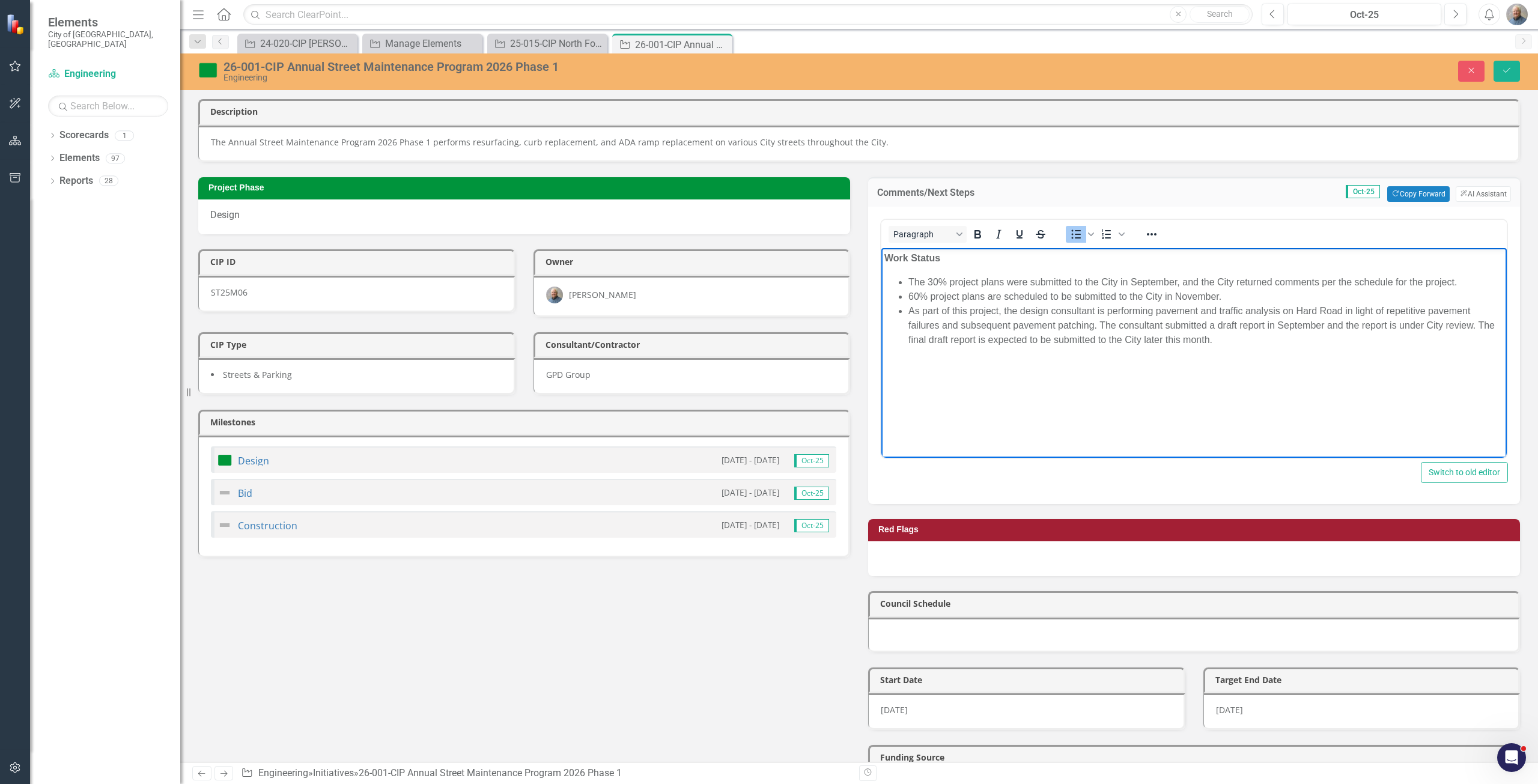
click at [1309, 320] on li "As part of this project, the design consultant is performing pavement and traff…" at bounding box center [1206, 324] width 595 height 43
drag, startPoint x: 1454, startPoint y: 280, endPoint x: 1217, endPoint y: 268, distance: 237.3
click at [1217, 268] on body "Work Status The 30% project plans were submitted to the City in September, and …" at bounding box center [1194, 338] width 625 height 180
click at [1137, 284] on li "The 30% project plans were submitted to the City in September, and the City ret…" at bounding box center [1206, 282] width 595 height 15
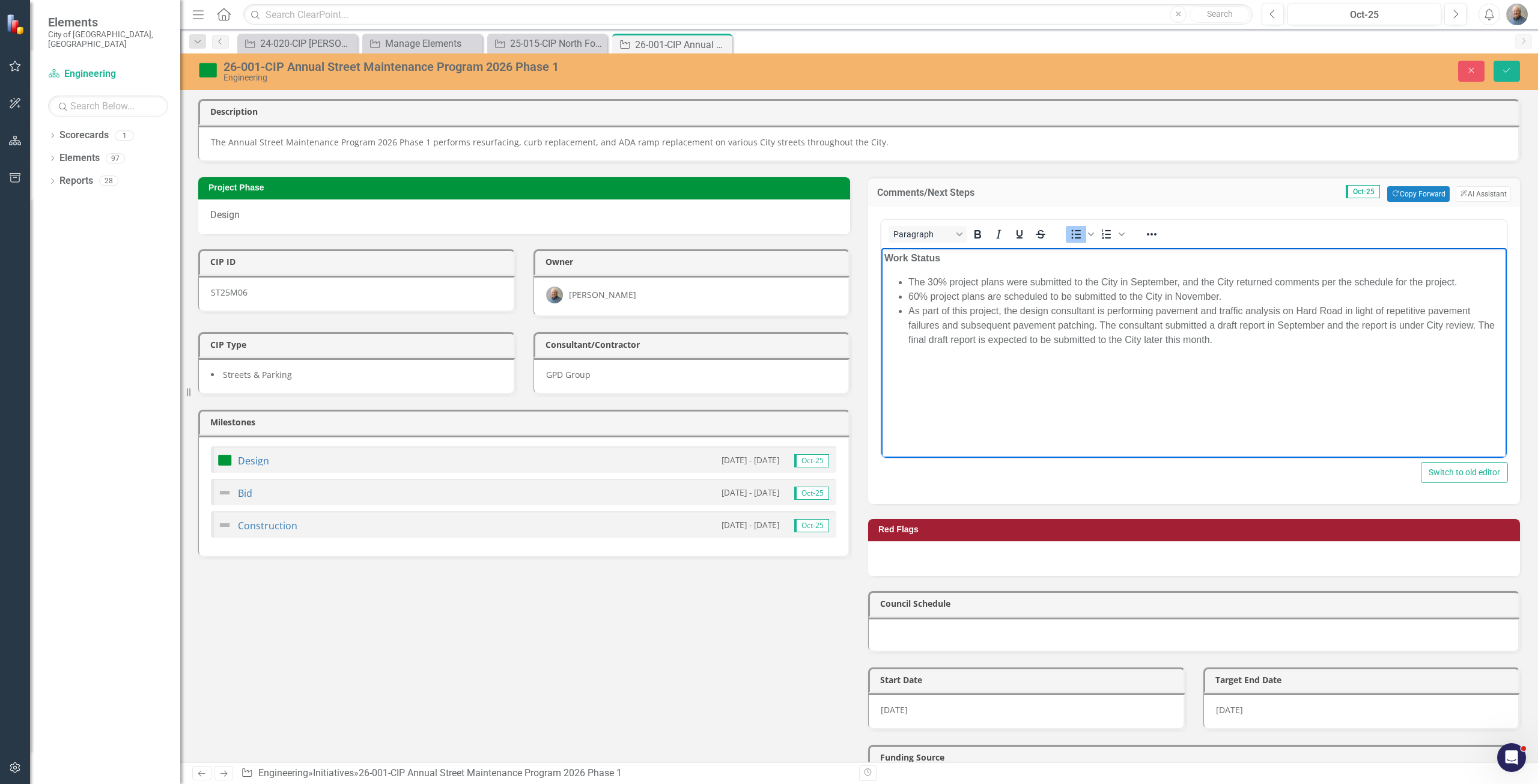
click at [1213, 289] on li "60% project plans are scheduled to be submitted to the City in November." at bounding box center [1206, 297] width 595 height 15
click at [1394, 280] on li "The 30% project plans were submitted to the City in September, and the City ret…" at bounding box center [1206, 282] width 595 height 15
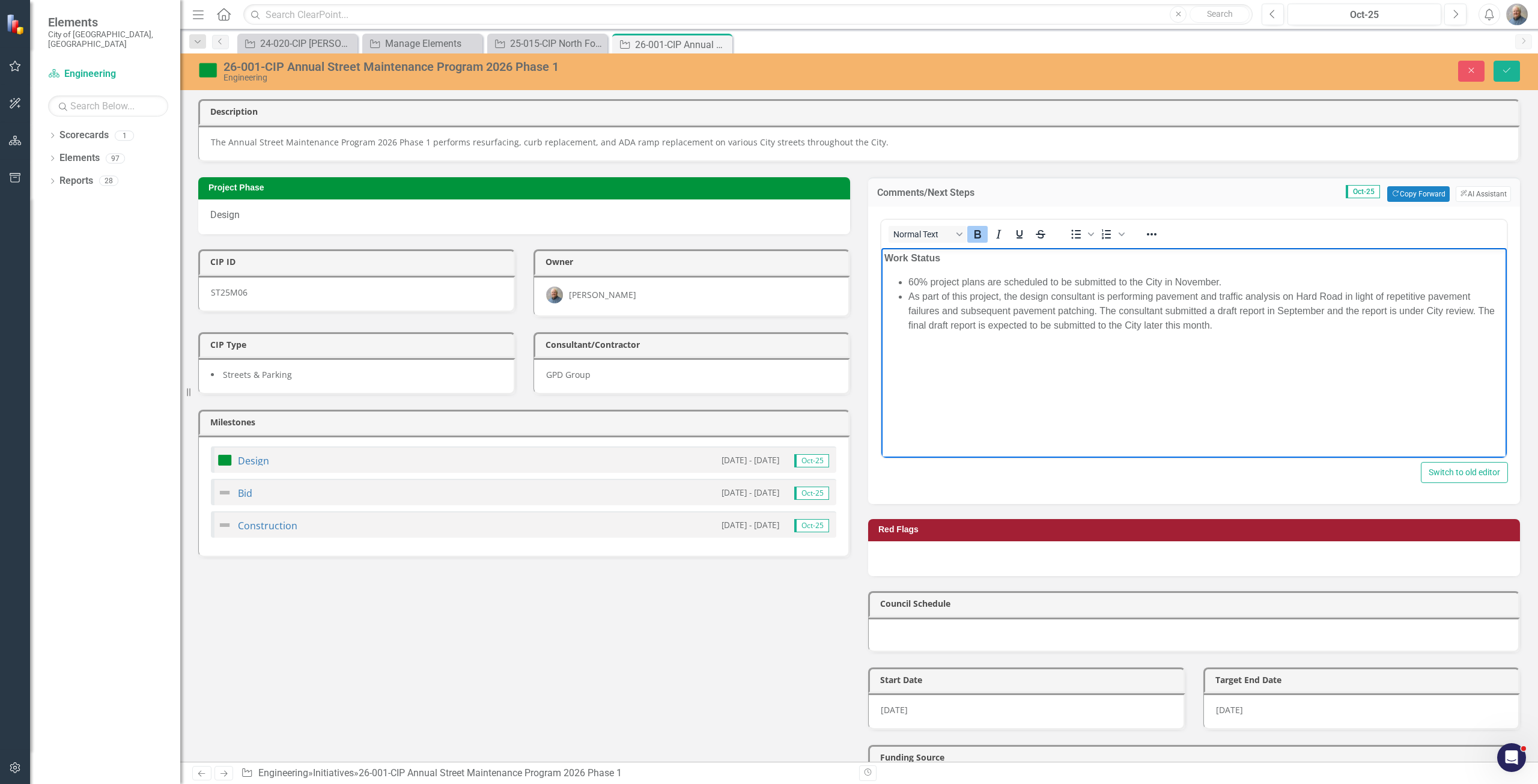
click at [1030, 339] on body "Work Status 60% project plans are scheduled to be submitted to the City in Nove…" at bounding box center [1194, 338] width 625 height 180
click at [1516, 78] on button "Save" at bounding box center [1506, 71] width 27 height 21
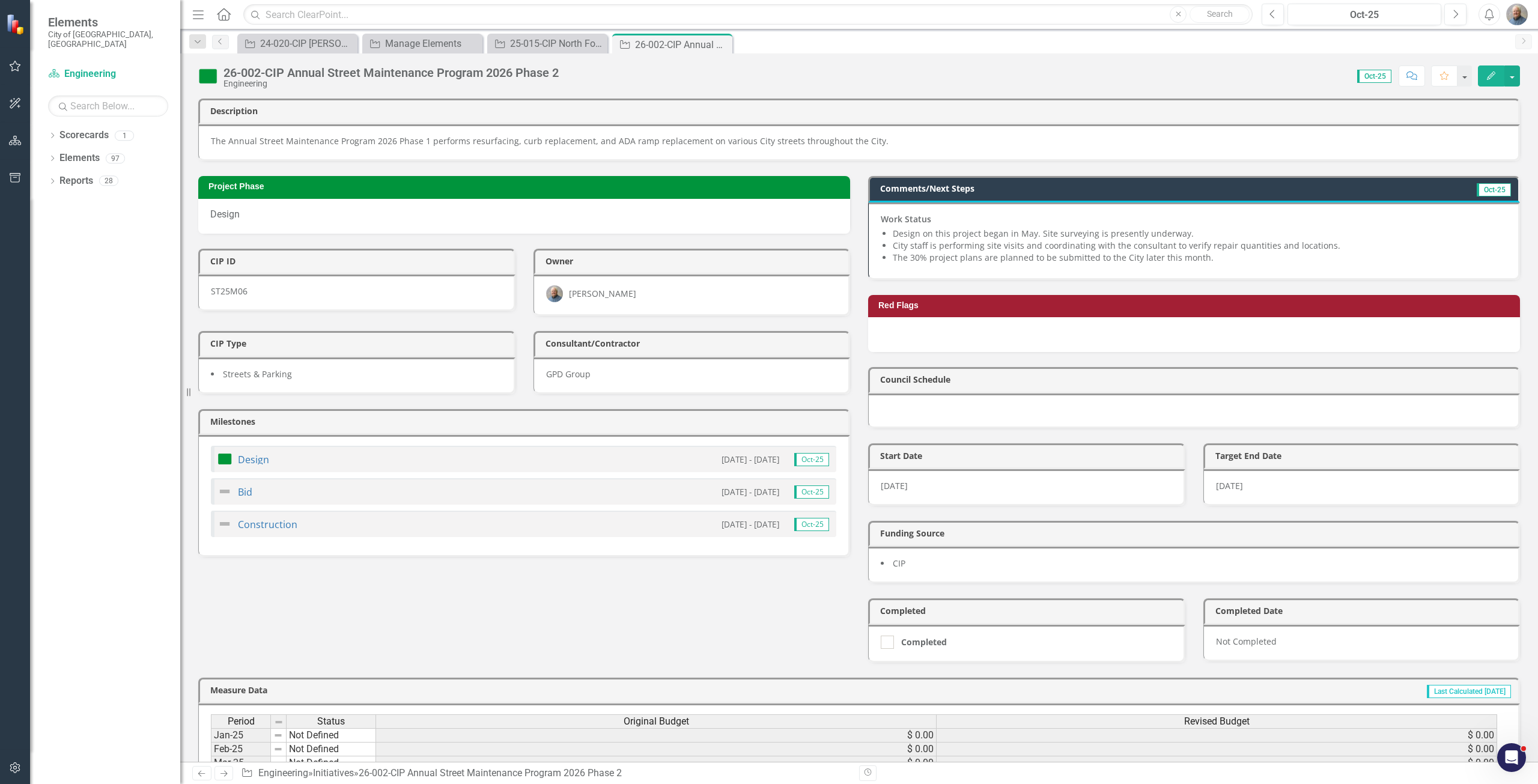
click at [1001, 245] on li "City staff is performing site visits and coordinating with the consultant to ve…" at bounding box center [1199, 245] width 613 height 12
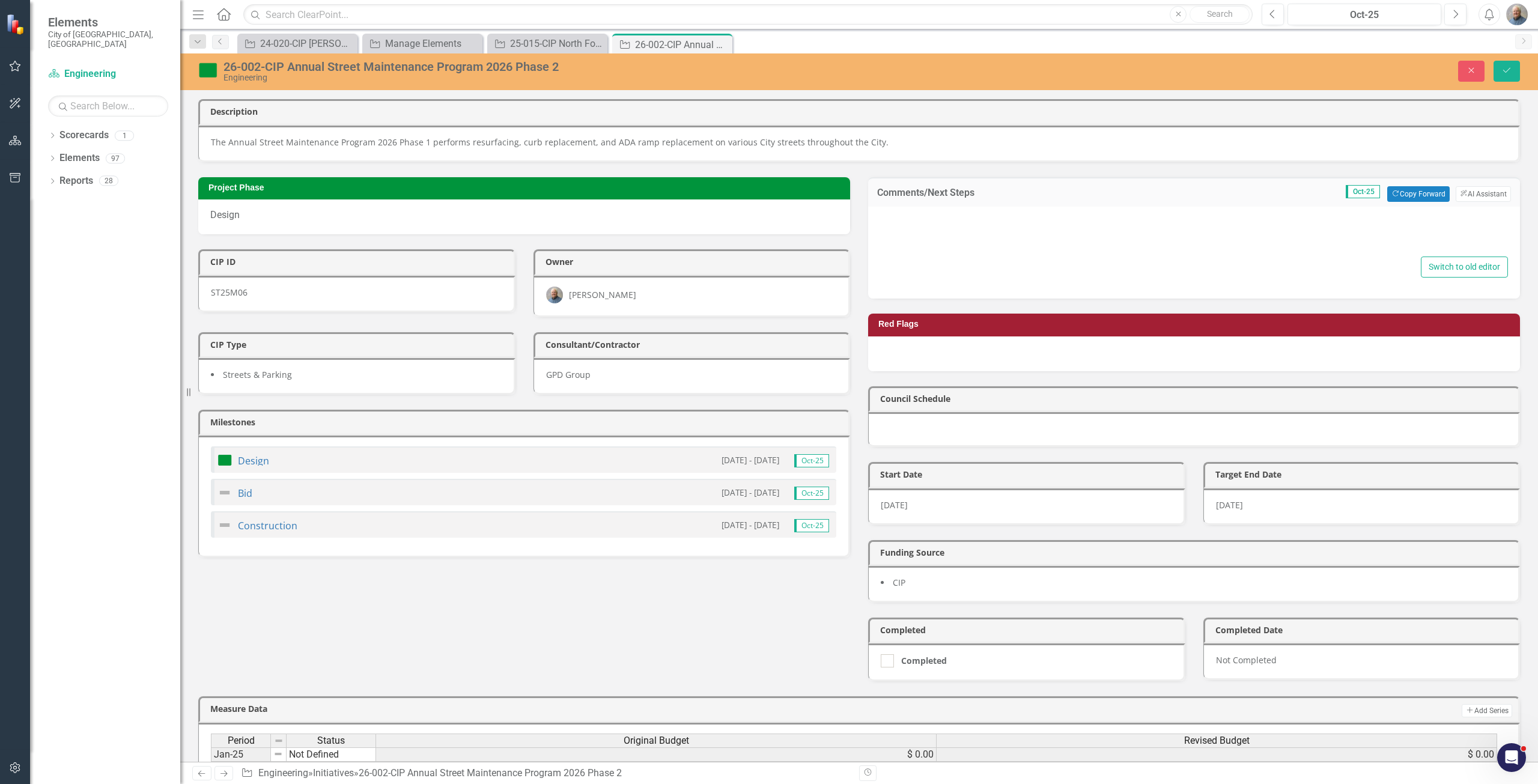
click at [1128, 253] on div "<p><strong>Work Status</strong></p> <ul> <li>Design on this project began in Ma…" at bounding box center [1194, 235] width 628 height 39
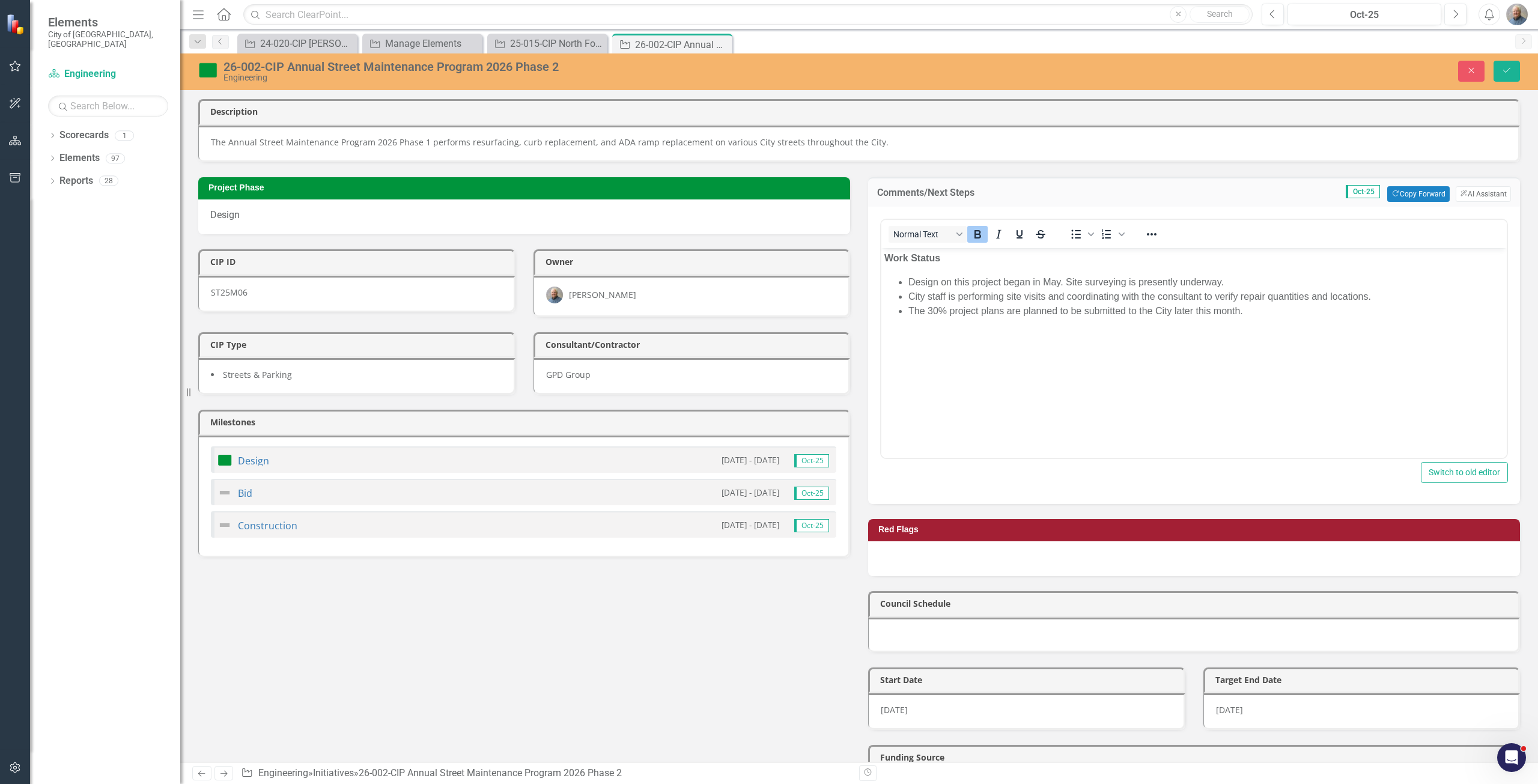
click at [1090, 283] on li "Design on this project began in May. Site surveying is presently underway." at bounding box center [1206, 282] width 595 height 15
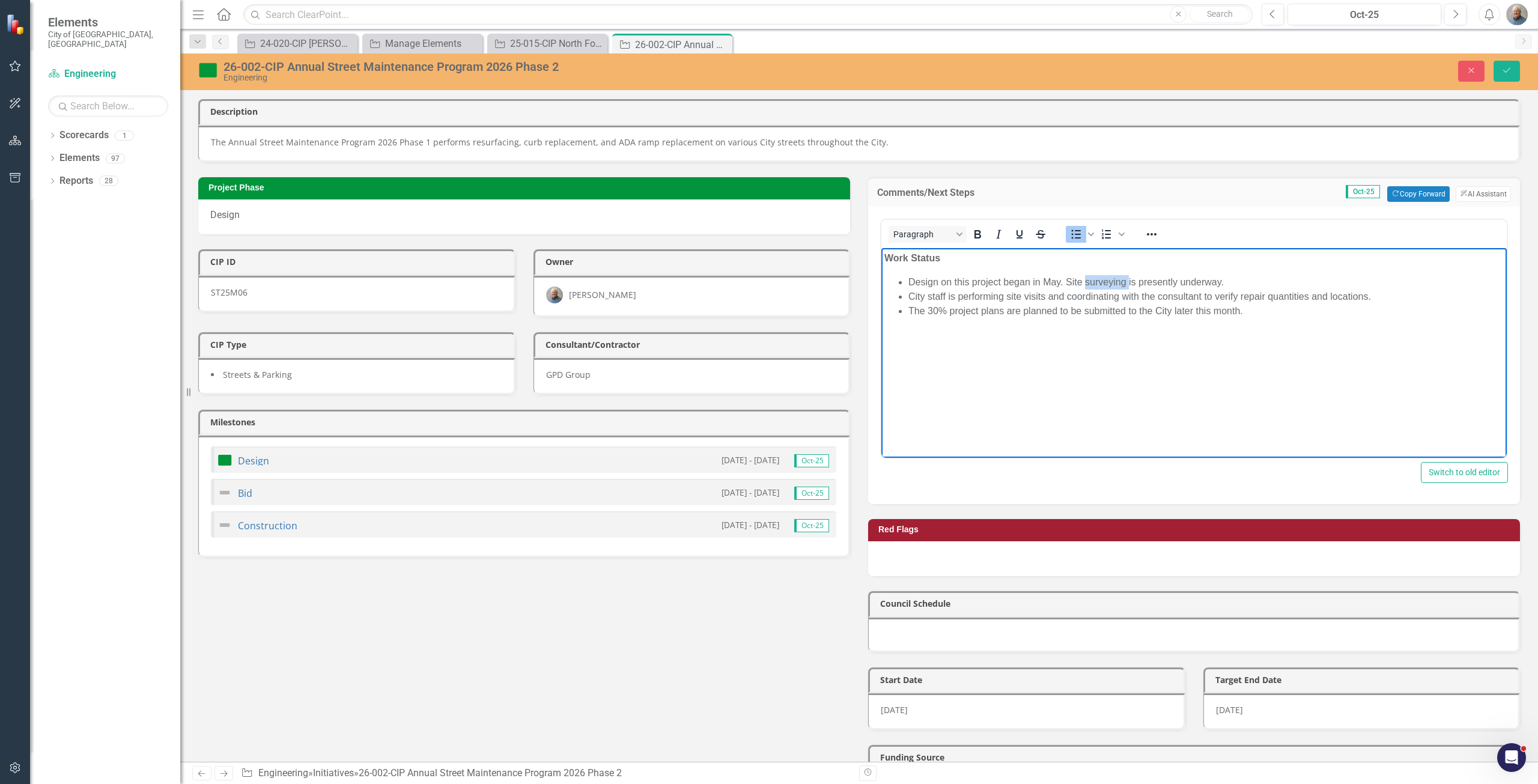
click at [1090, 283] on li "Design on this project began in May. Site surveying is presently underway." at bounding box center [1206, 282] width 595 height 15
click at [1141, 277] on li "City staff is performing site visits and coordinating with the consultant to ve…" at bounding box center [1206, 282] width 595 height 15
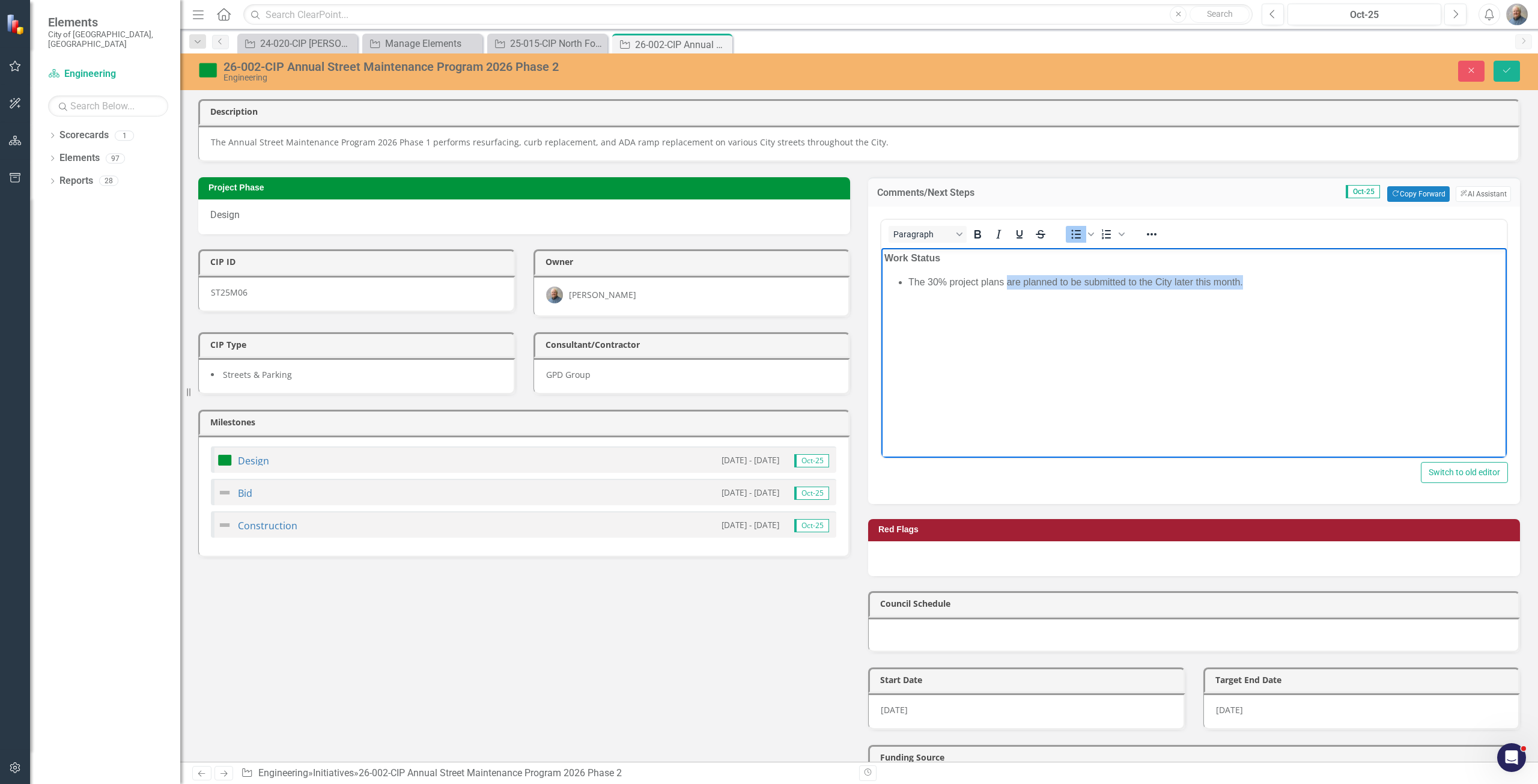
drag, startPoint x: 1006, startPoint y: 284, endPoint x: 1252, endPoint y: 289, distance: 246.1
click at [1252, 289] on body "Work Status The 30% project plans are planned to be submitted to the City later…" at bounding box center [1194, 338] width 625 height 180
click at [915, 282] on li "The 30% project plans were submitted to the City earlier this month, and commen…" at bounding box center [1206, 282] width 595 height 15
click at [915, 282] on li "he 30% project plans were submitted to the City earlier this month, and comment…" at bounding box center [1206, 282] width 595 height 15
click at [1185, 348] on body "Work Status 30% project plans were submitted to the City earlier this month, an…" at bounding box center [1194, 338] width 625 height 180
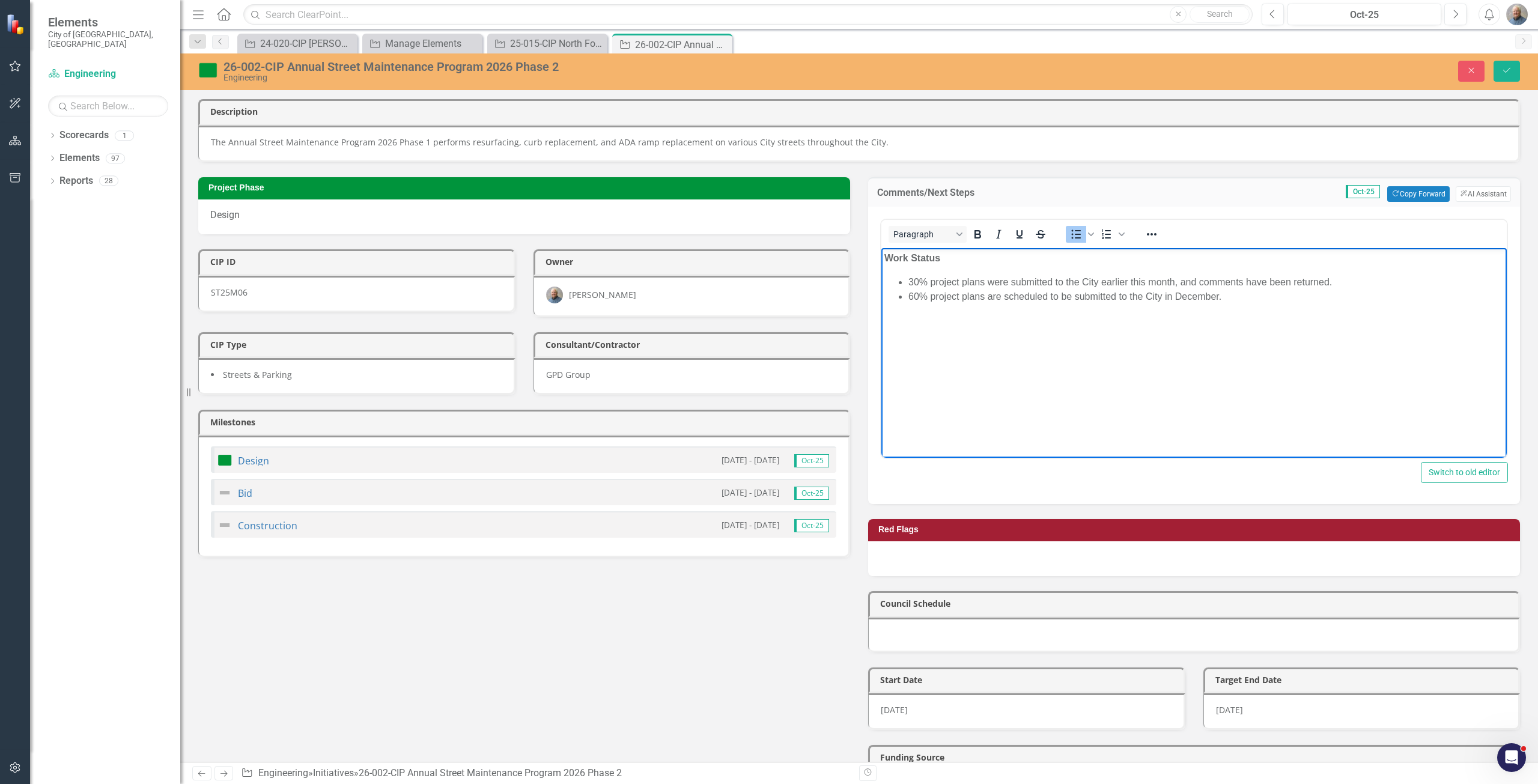
click at [911, 279] on ul "30% project plans were submitted to the City earlier this month, and comments h…" at bounding box center [1194, 288] width 620 height 28
click at [924, 282] on li "30% project plans were submitted to the City earlier this month, and comments h…" at bounding box center [1206, 282] width 595 height 15
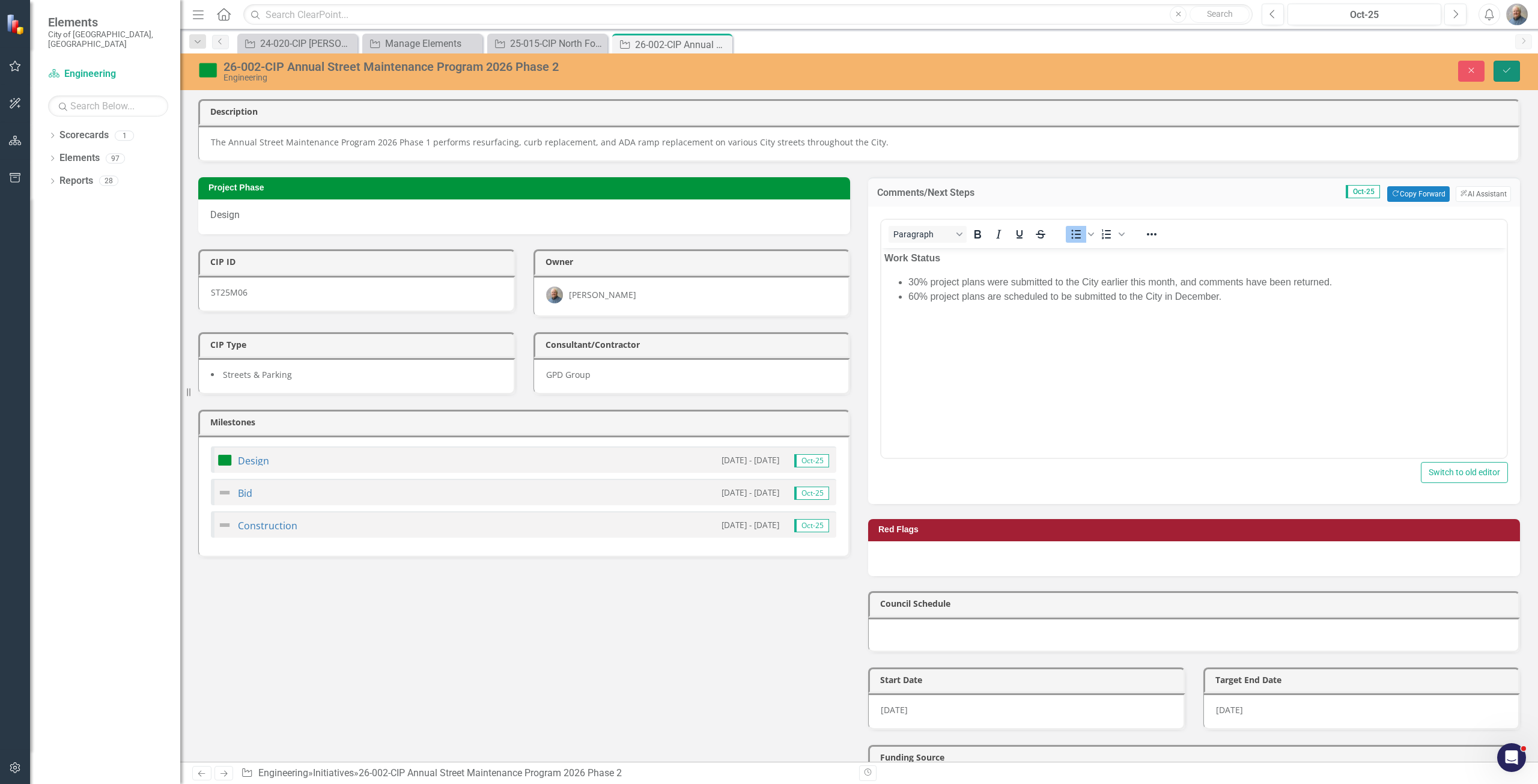
drag, startPoint x: 1510, startPoint y: 70, endPoint x: 1499, endPoint y: 70, distance: 11.0
click at [1510, 70] on icon "Save" at bounding box center [1507, 70] width 11 height 8
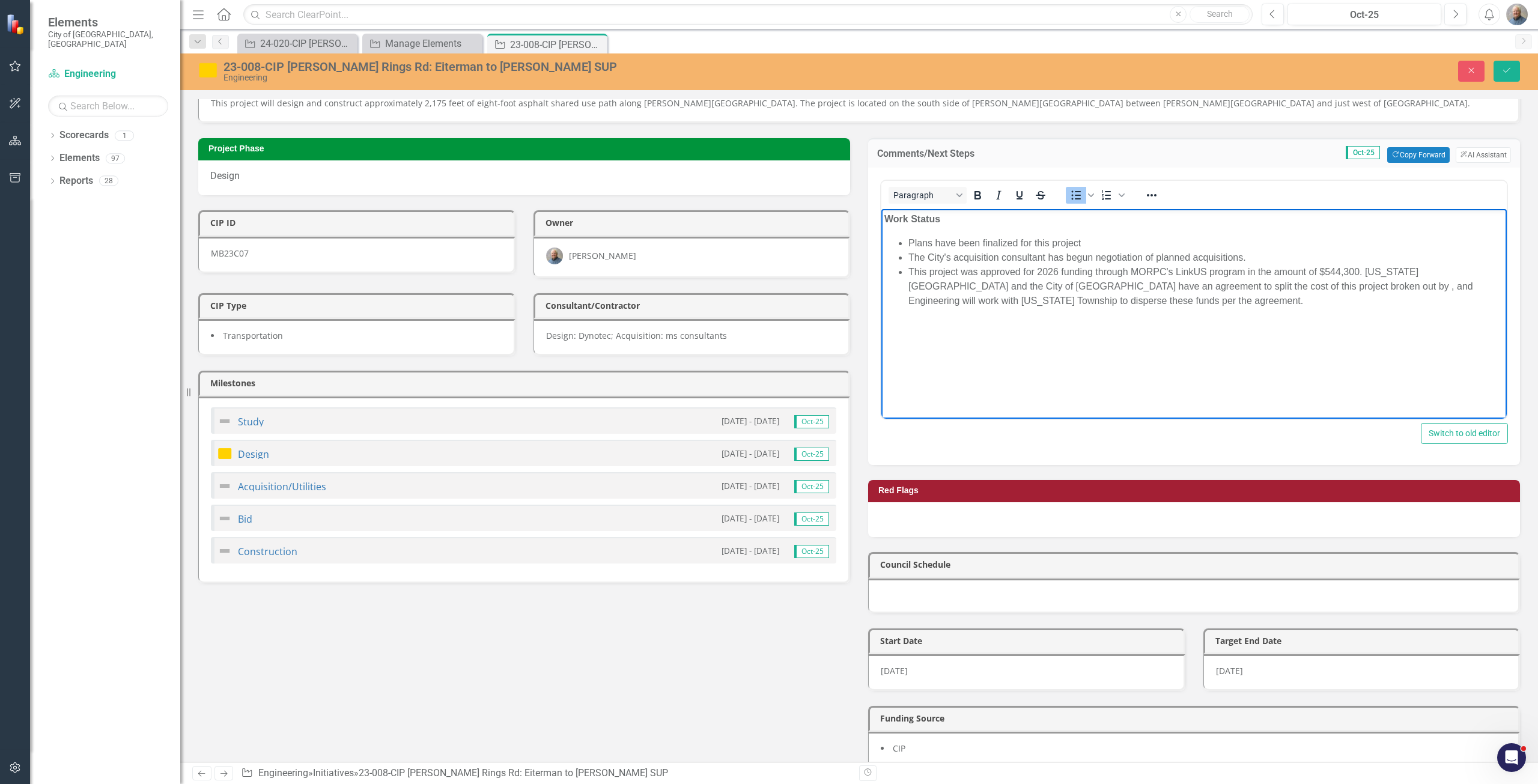
scroll to position [60, 0]
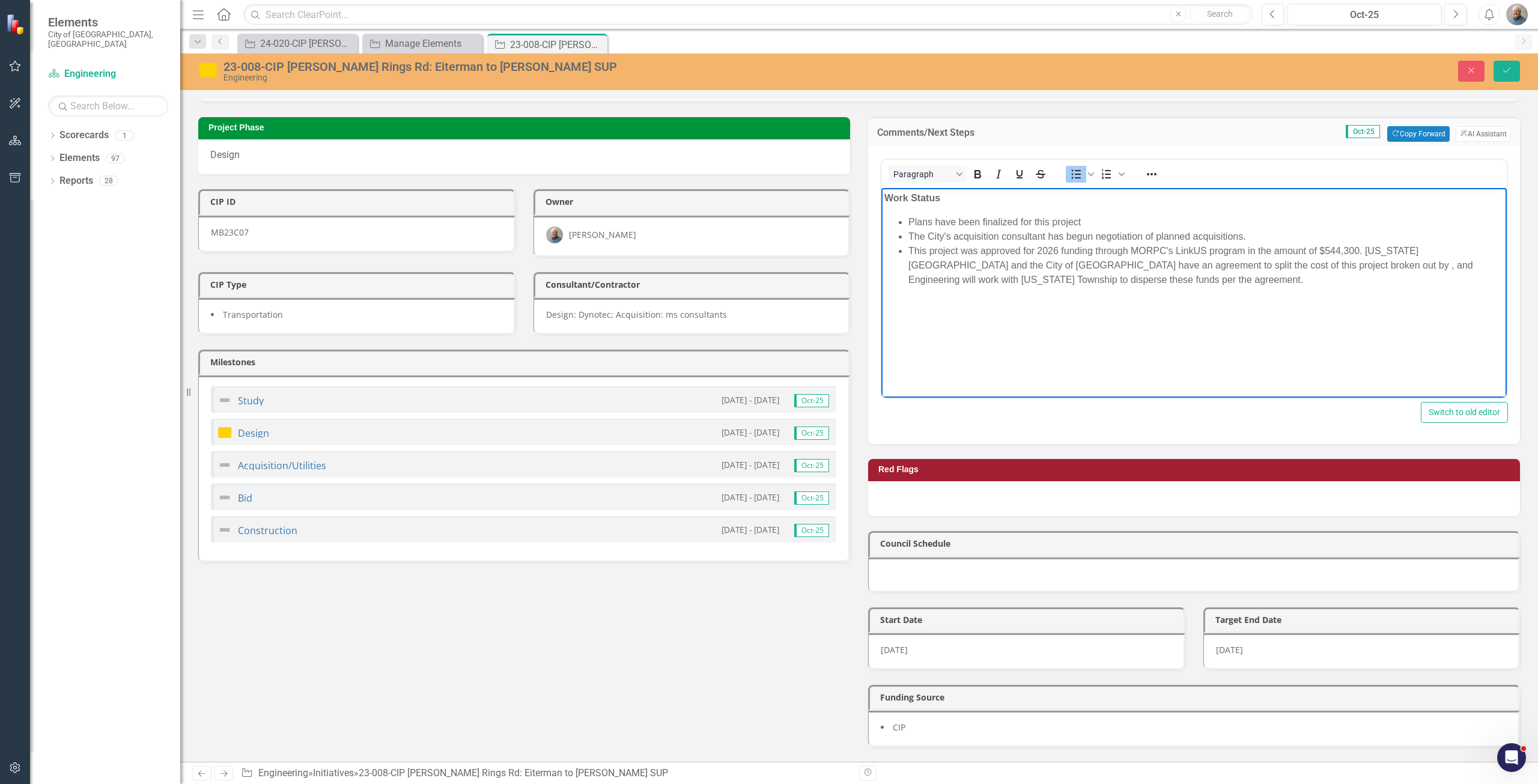
click at [1136, 300] on body "Work Status Plans have been finalized for this project The City's acquisition c…" at bounding box center [1194, 277] width 625 height 180
drag, startPoint x: 1236, startPoint y: 268, endPoint x: 1210, endPoint y: 264, distance: 26.3
click at [1210, 264] on li "This project was approved for 2026 funding through MORPC's LinkUS program in th…" at bounding box center [1206, 264] width 595 height 43
click at [1179, 274] on li "This project was approved for 2026 funding through MORPC's LinkUS program in th…" at bounding box center [1206, 264] width 595 height 43
drag, startPoint x: 1502, startPoint y: 73, endPoint x: 1425, endPoint y: 104, distance: 83.0
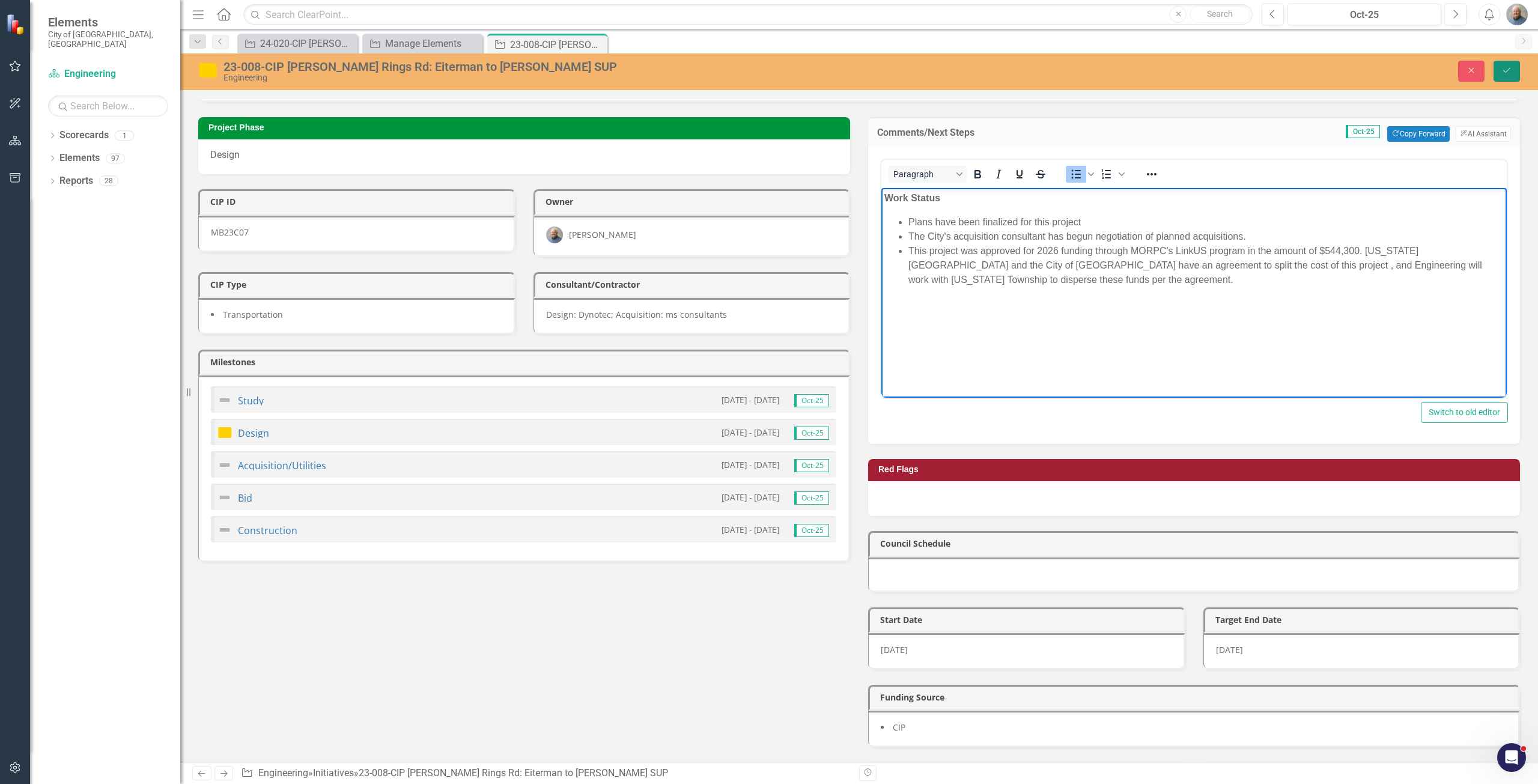
click at [1502, 73] on icon "Save" at bounding box center [1507, 70] width 11 height 8
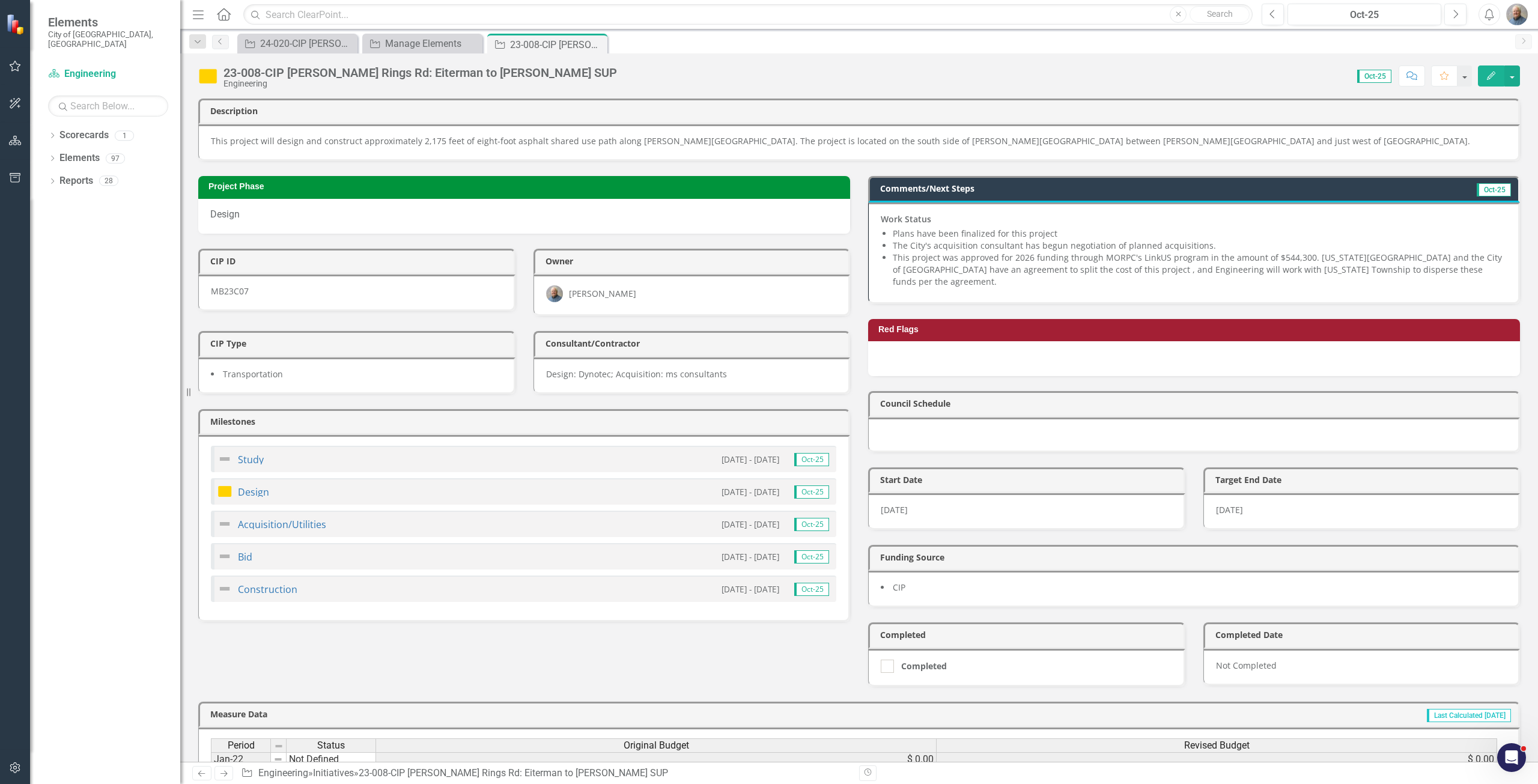
click at [1483, 81] on button "Edit" at bounding box center [1490, 75] width 27 height 21
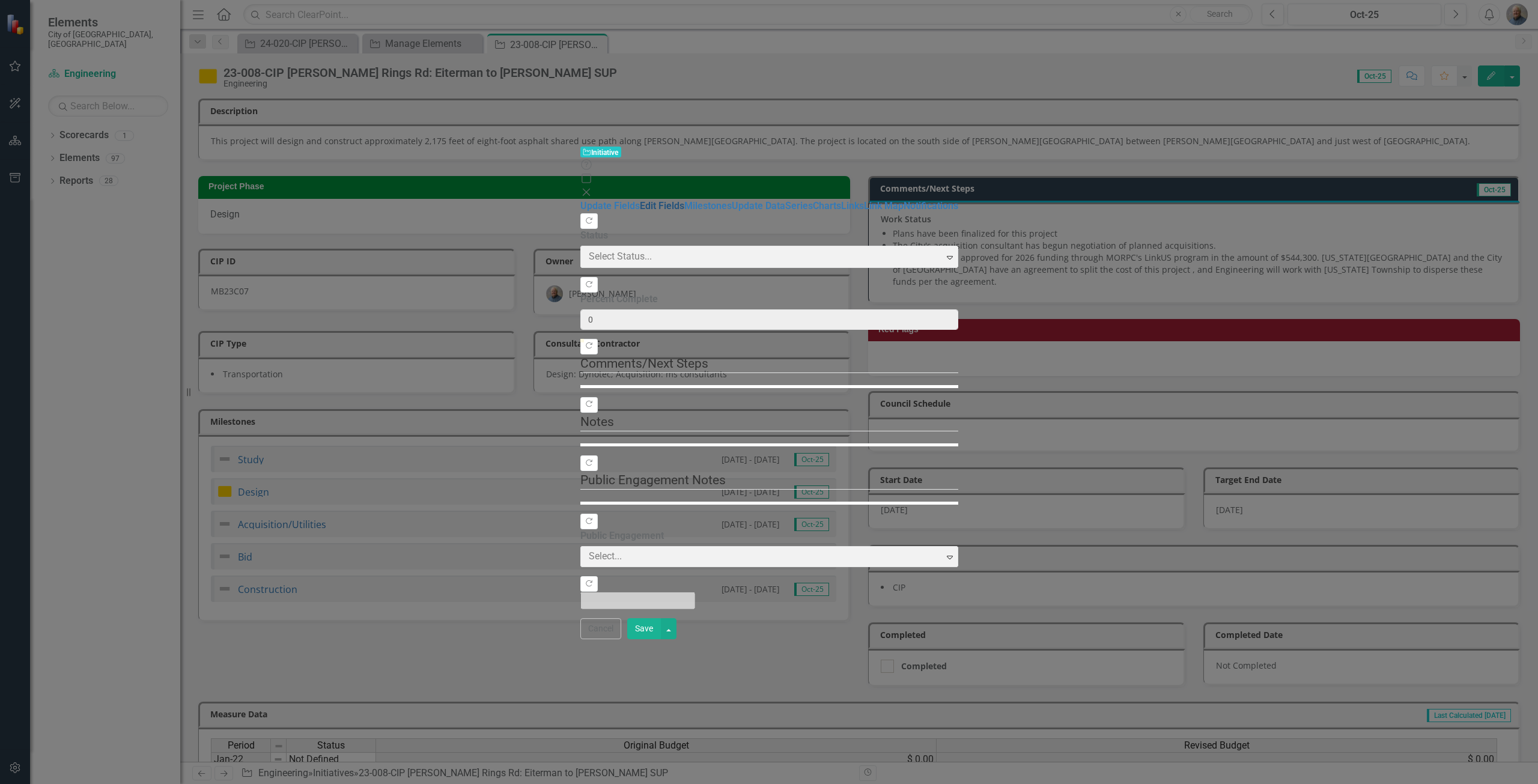
click at [640, 200] on link "Edit Fields" at bounding box center [662, 206] width 44 height 11
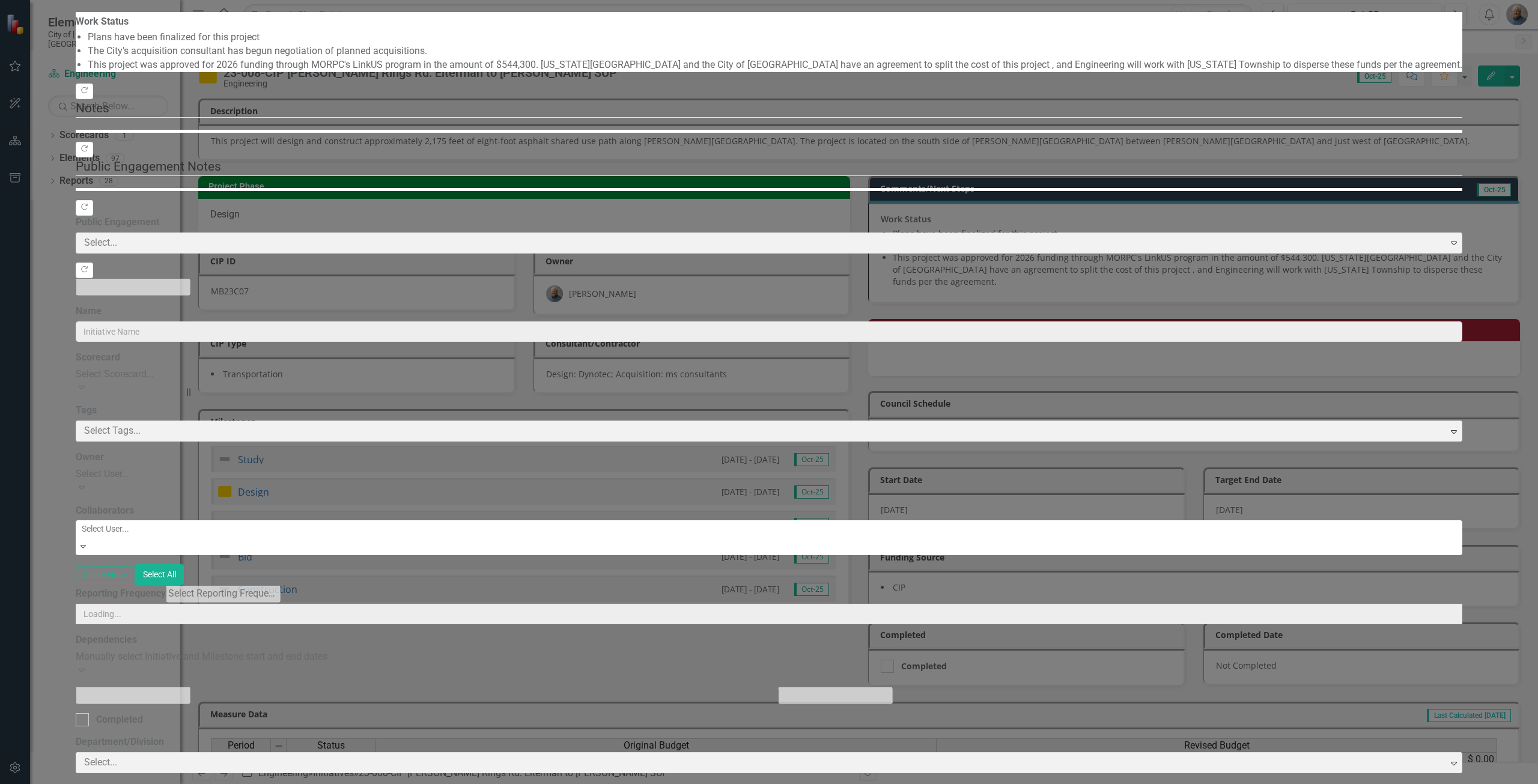
type input "23-008-CIP [PERSON_NAME] Rings Rd: Eiterman to [PERSON_NAME] SUP"
type input "MB23C07"
type input "2025"
type input "565000"
type input "460000"
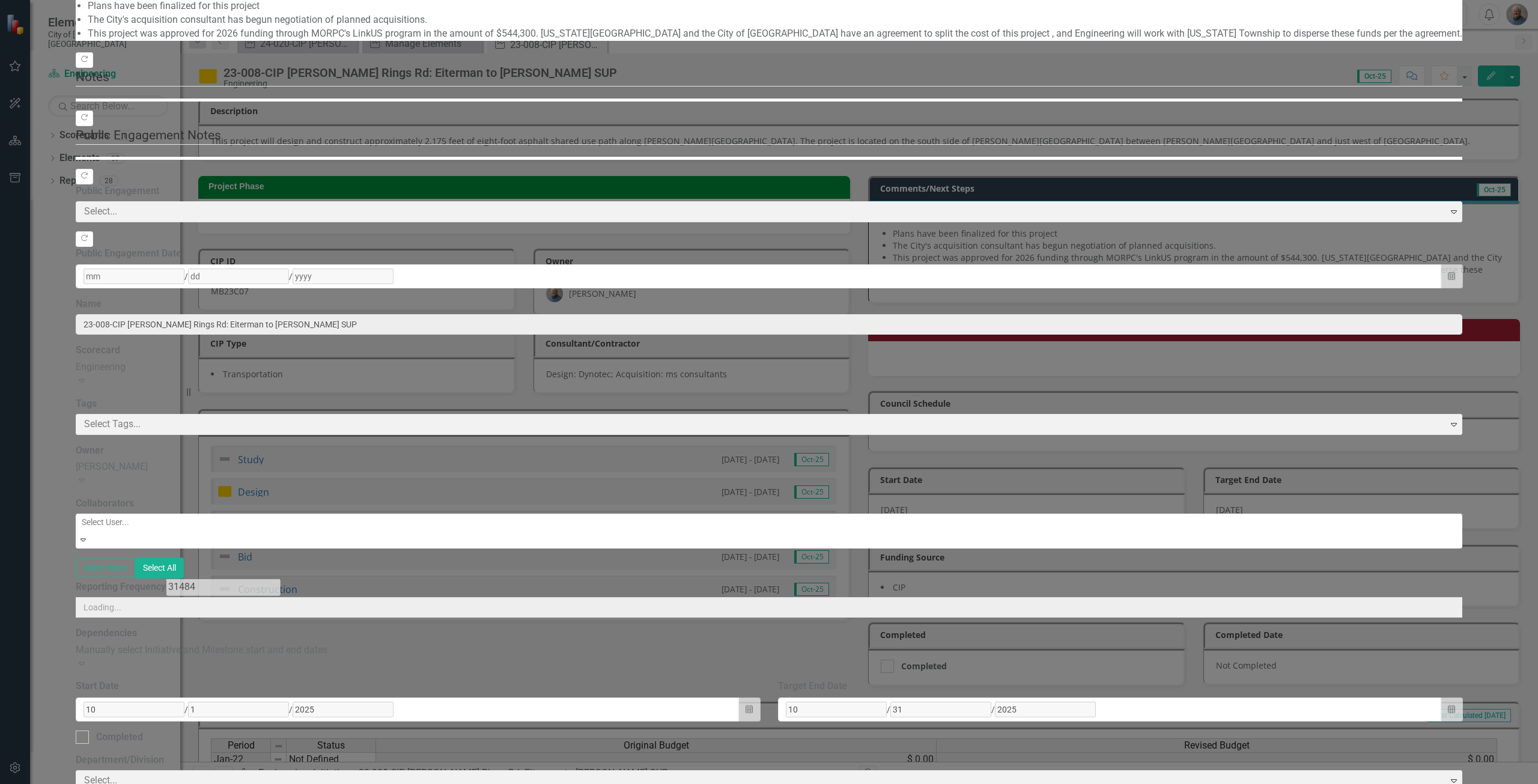
type input "11"
type input "2022"
type input "12"
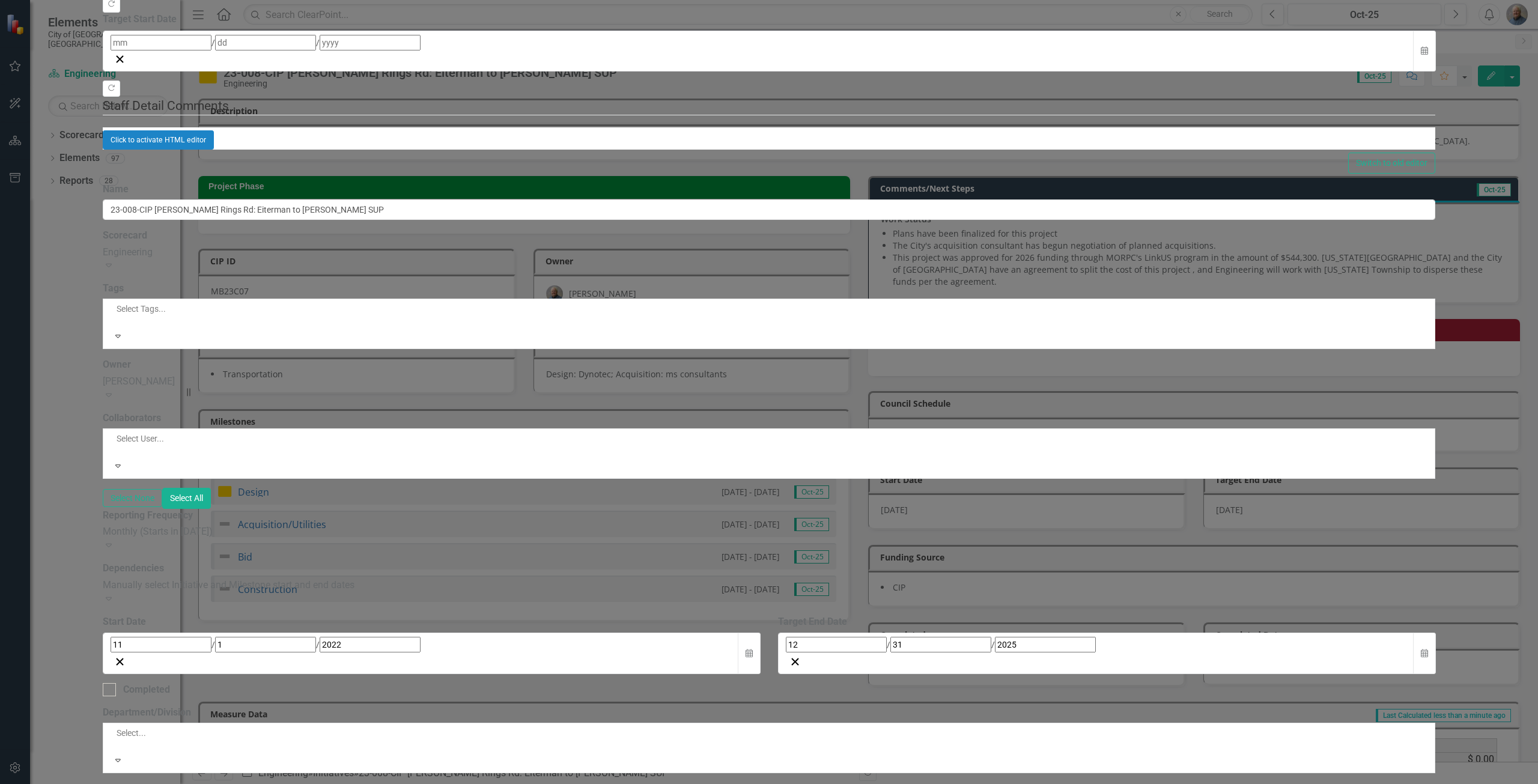
scroll to position [0, 0]
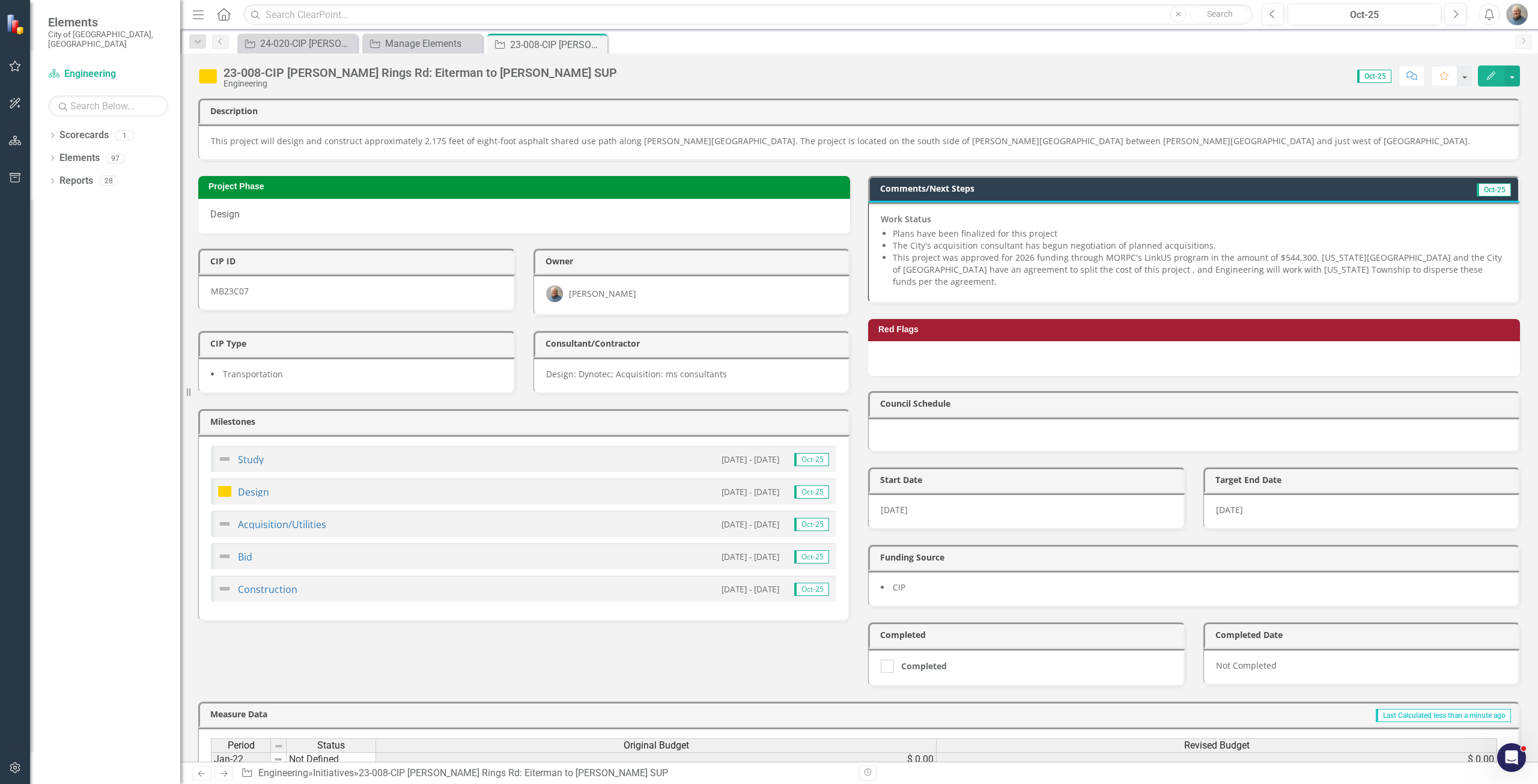
click at [1054, 252] on li "This project was approved for 2026 funding through MORPC's LinkUS program in th…" at bounding box center [1199, 269] width 613 height 36
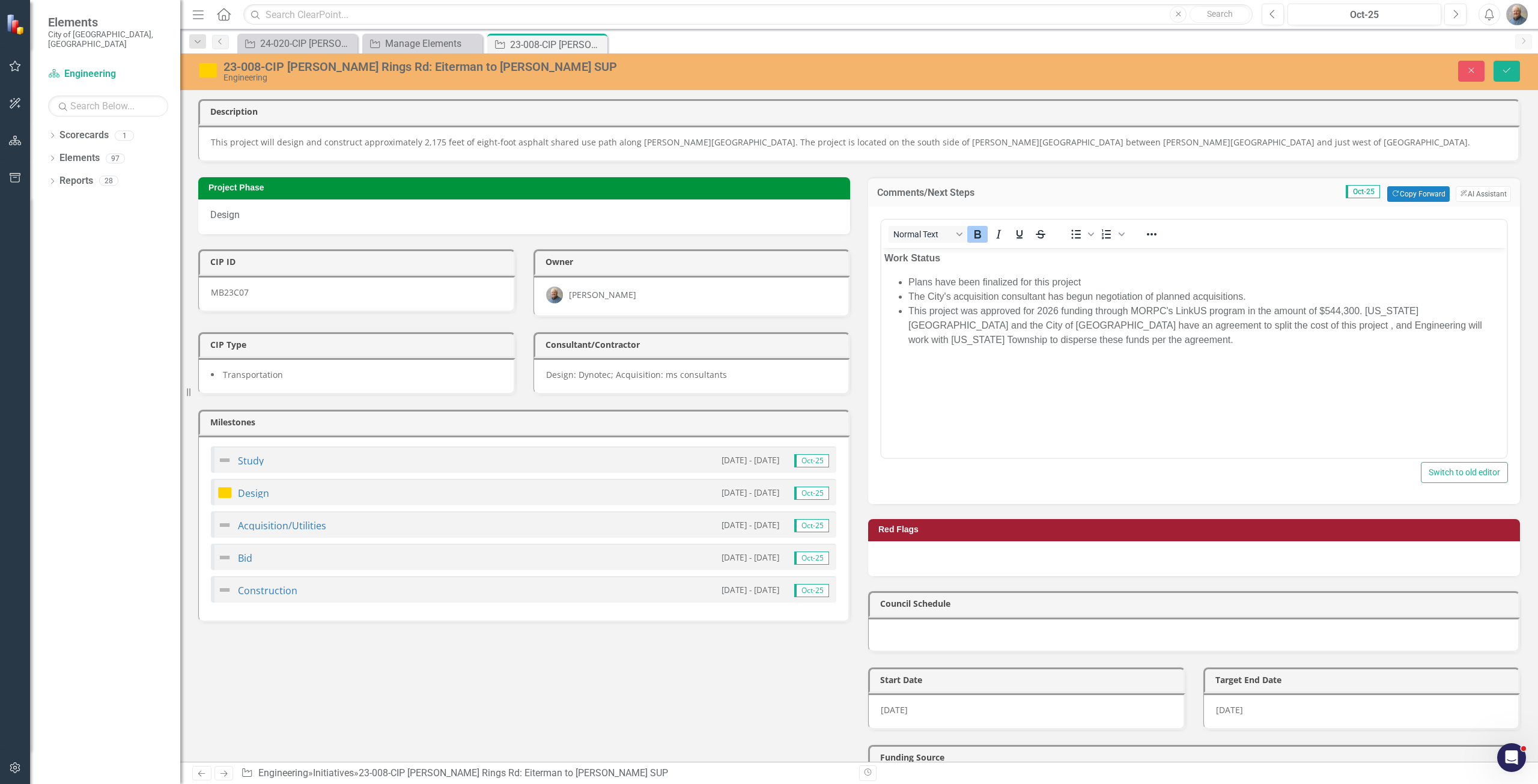
drag, startPoint x: 1090, startPoint y: 264, endPoint x: 1083, endPoint y: 286, distance: 23.1
click at [1085, 277] on body "Work Status Plans have been finalized for this project The City's acquisition c…" at bounding box center [1194, 338] width 625 height 180
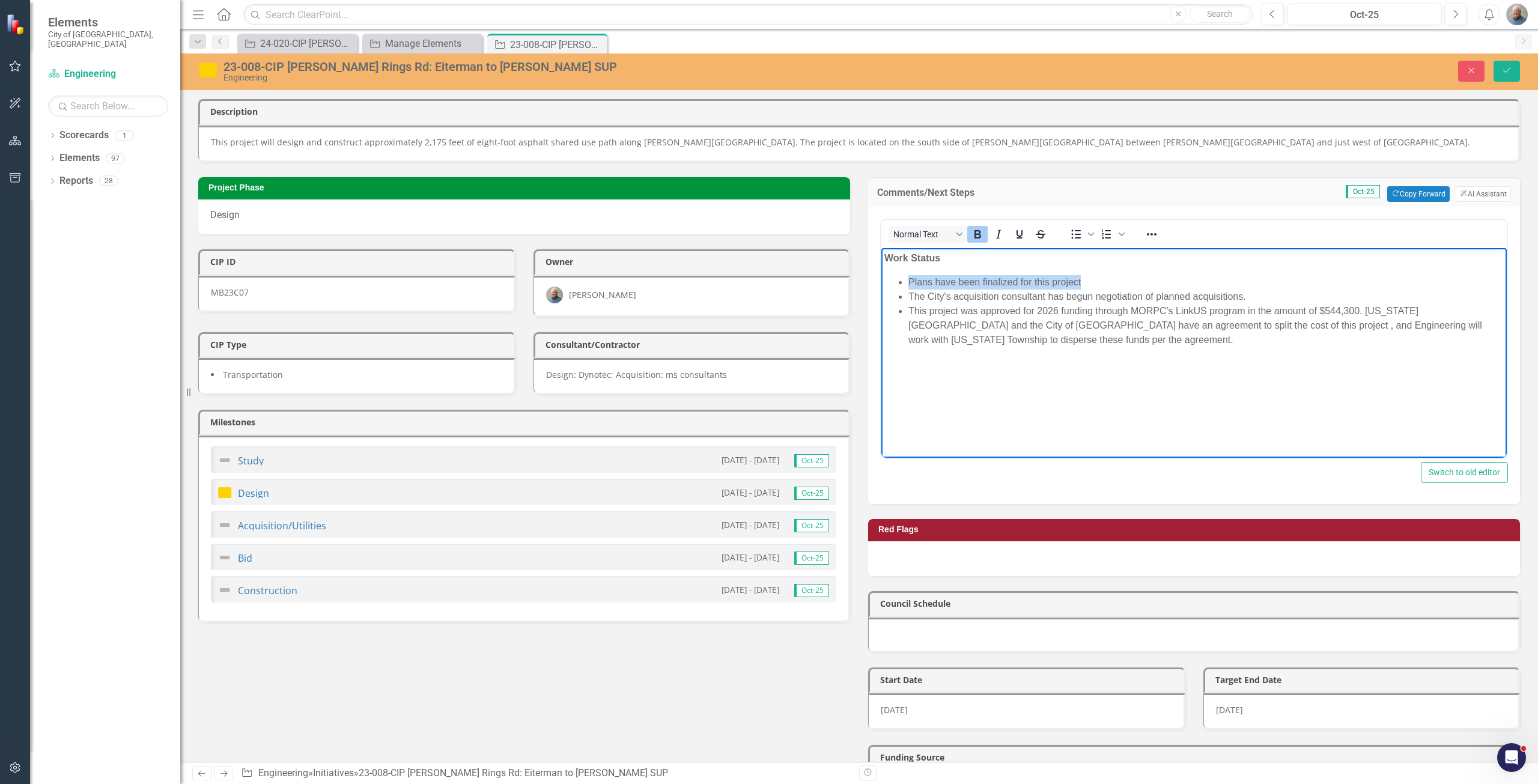
click at [1094, 284] on li "Plans have been finalized for this project" at bounding box center [1206, 282] width 595 height 15
